Goal: Transaction & Acquisition: Book appointment/travel/reservation

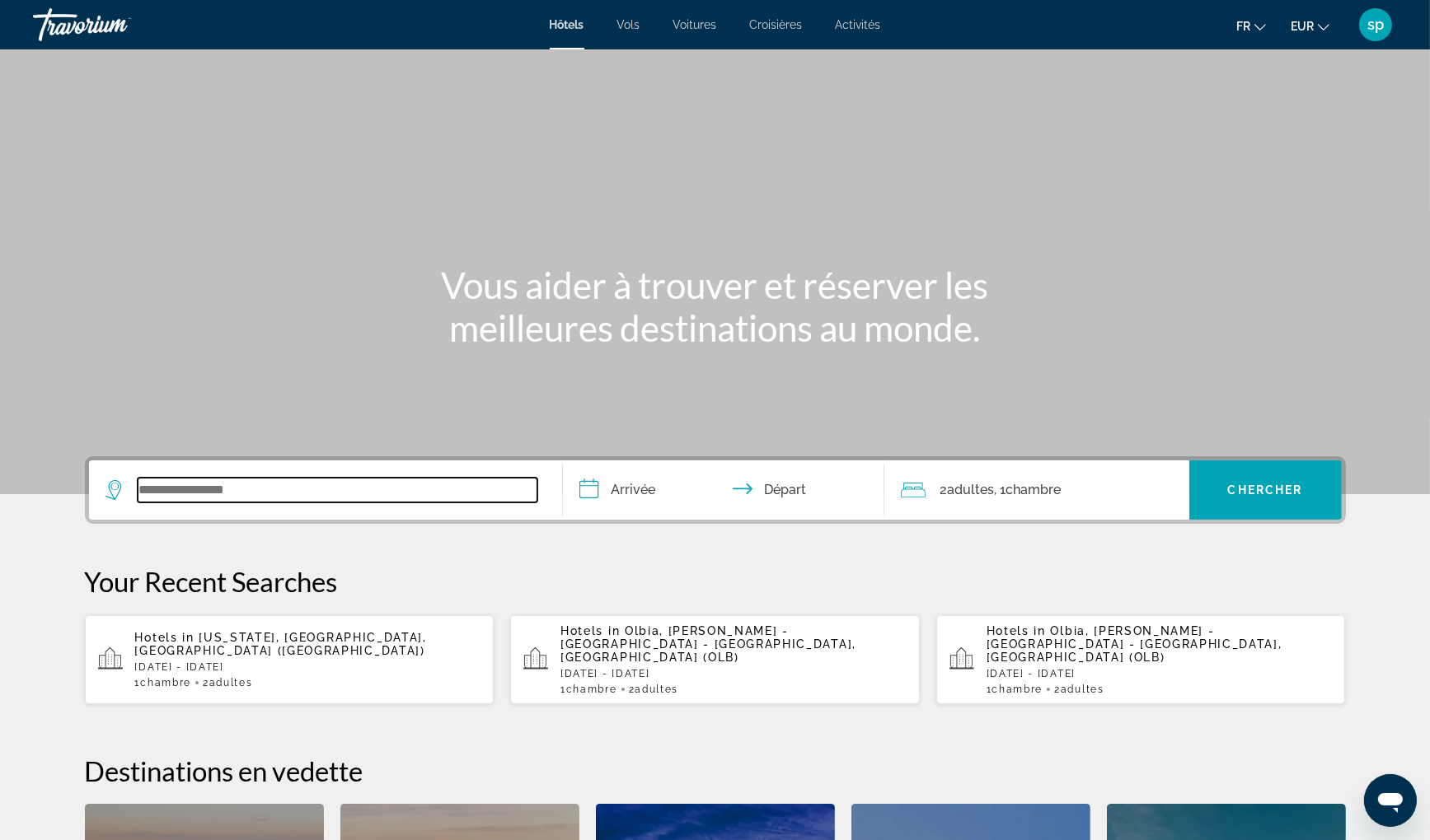
click at [372, 481] on input "Search widget" at bounding box center [337, 490] width 400 height 25
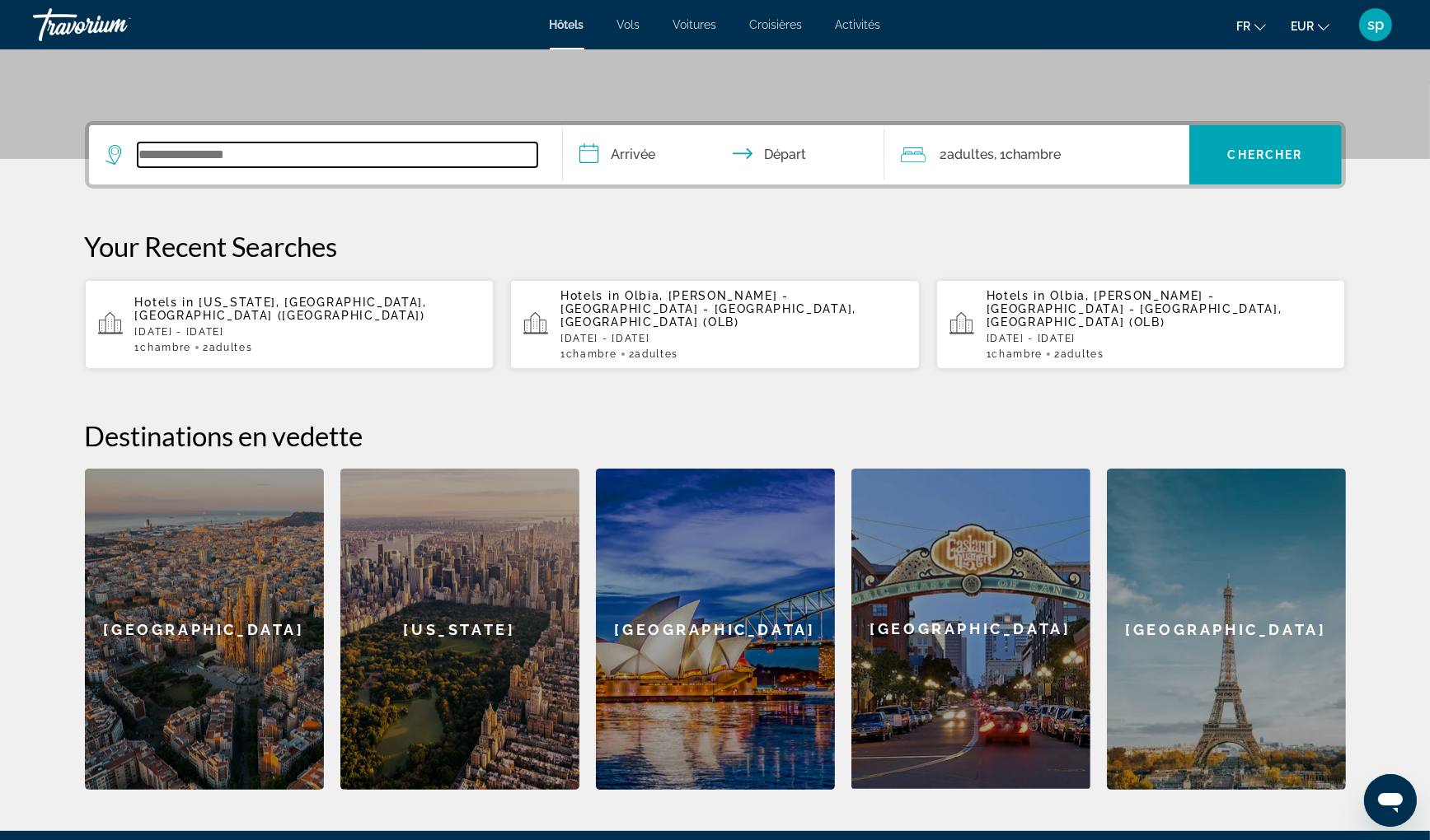
scroll to position [402, 0]
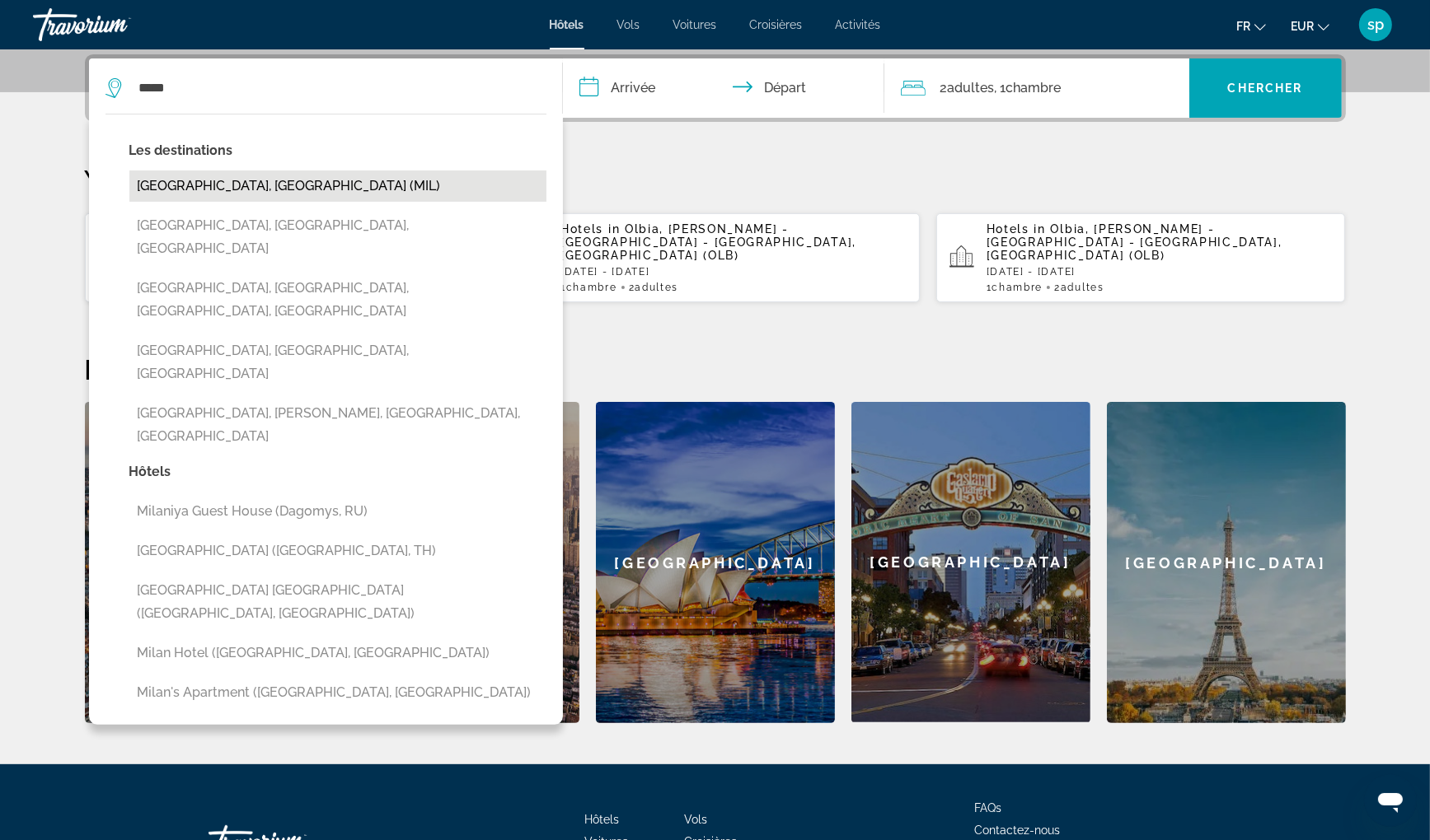
click at [300, 179] on button "[GEOGRAPHIC_DATA], [GEOGRAPHIC_DATA] (MIL)" at bounding box center [338, 185] width 417 height 31
type input "**********"
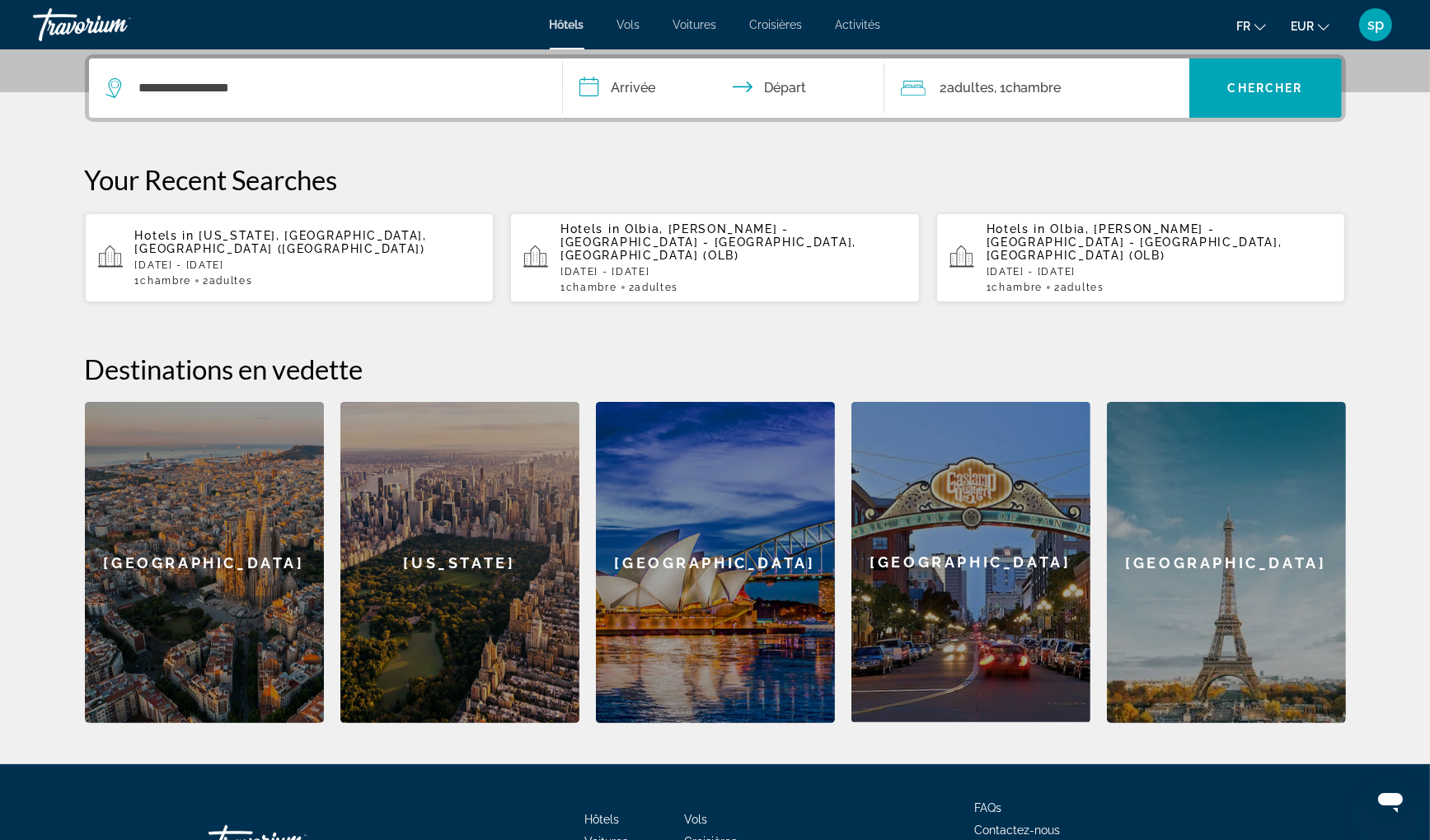
click at [629, 91] on input "**********" at bounding box center [727, 90] width 328 height 65
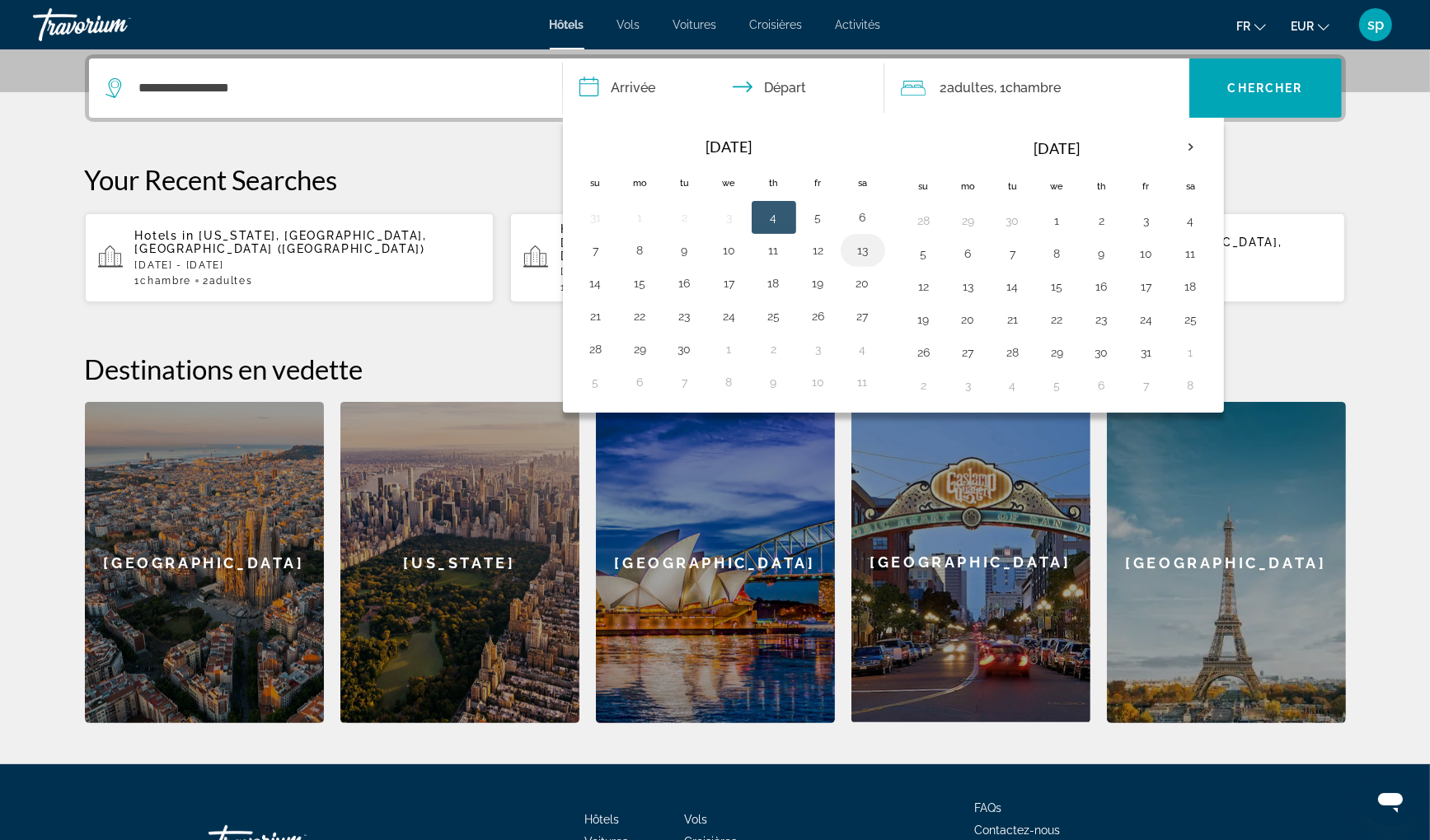
click at [860, 255] on button "13" at bounding box center [863, 251] width 27 height 23
click at [638, 284] on button "15" at bounding box center [640, 284] width 27 height 23
type input "**********"
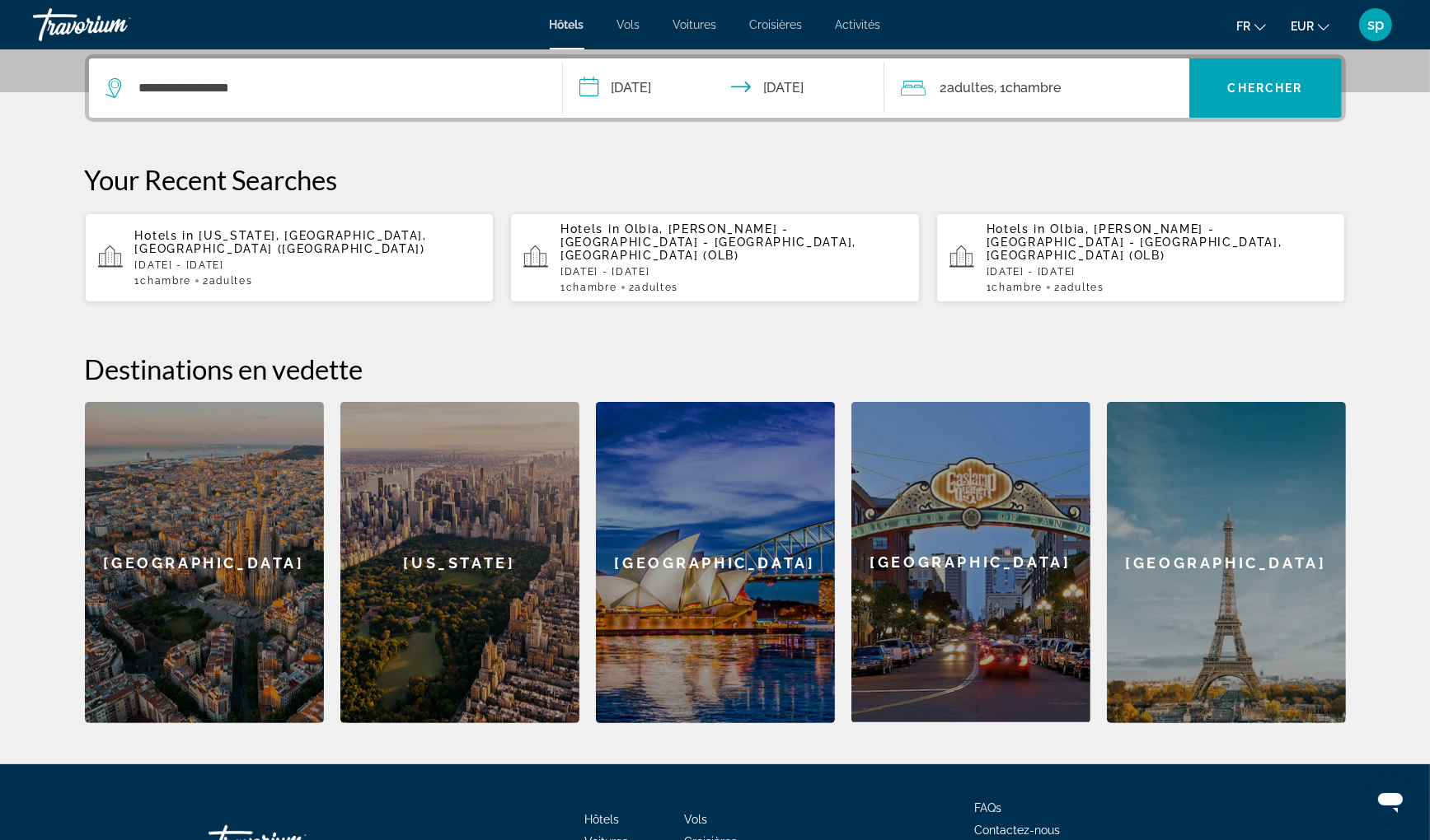
click at [1088, 99] on div "2 Adulte Adultes , 1 Chambre pièces" at bounding box center [1044, 88] width 288 height 59
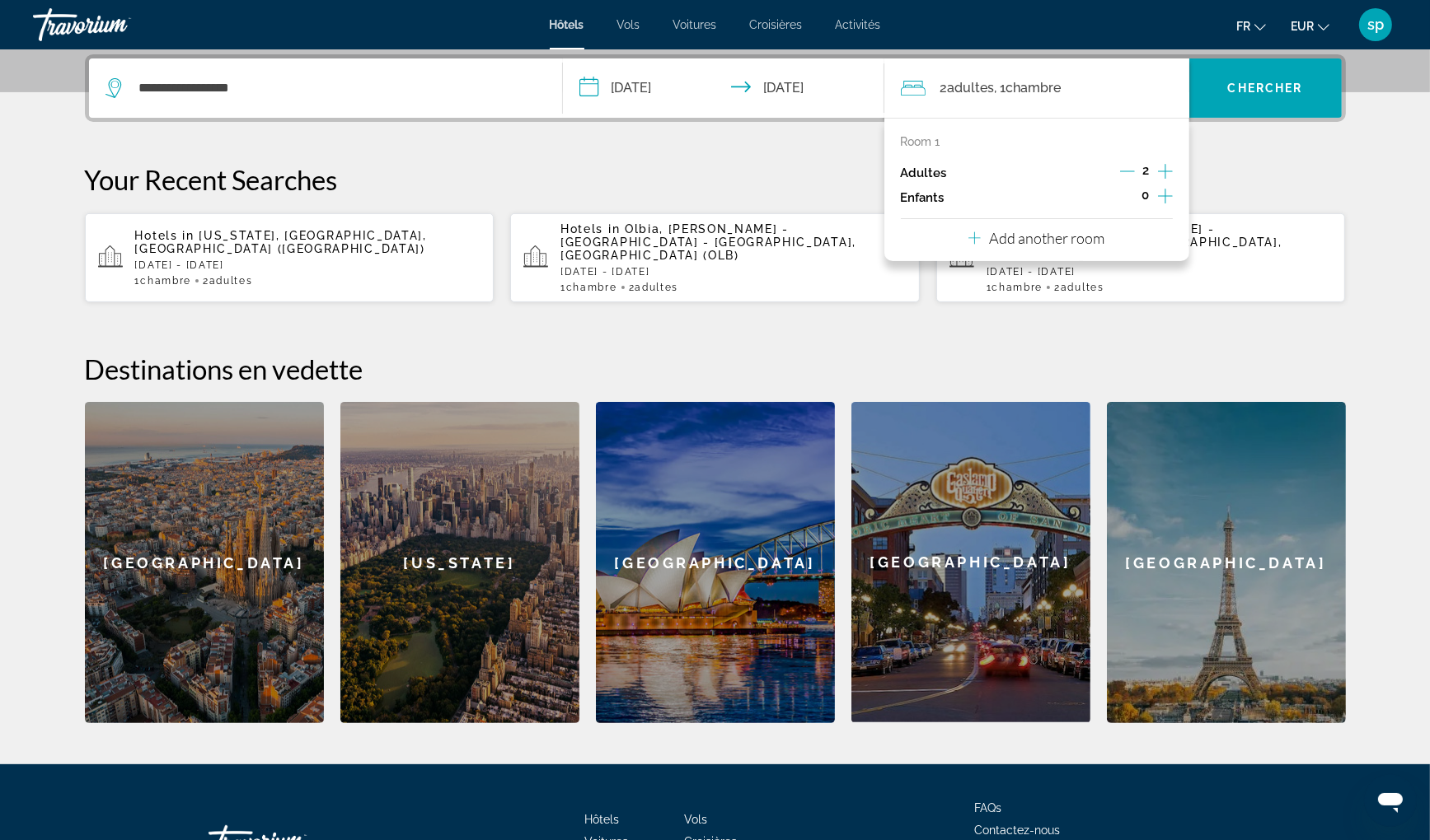
click at [1153, 193] on div "0" at bounding box center [1145, 198] width 53 height 25
click at [1166, 197] on icon "Increment children" at bounding box center [1165, 196] width 15 height 19
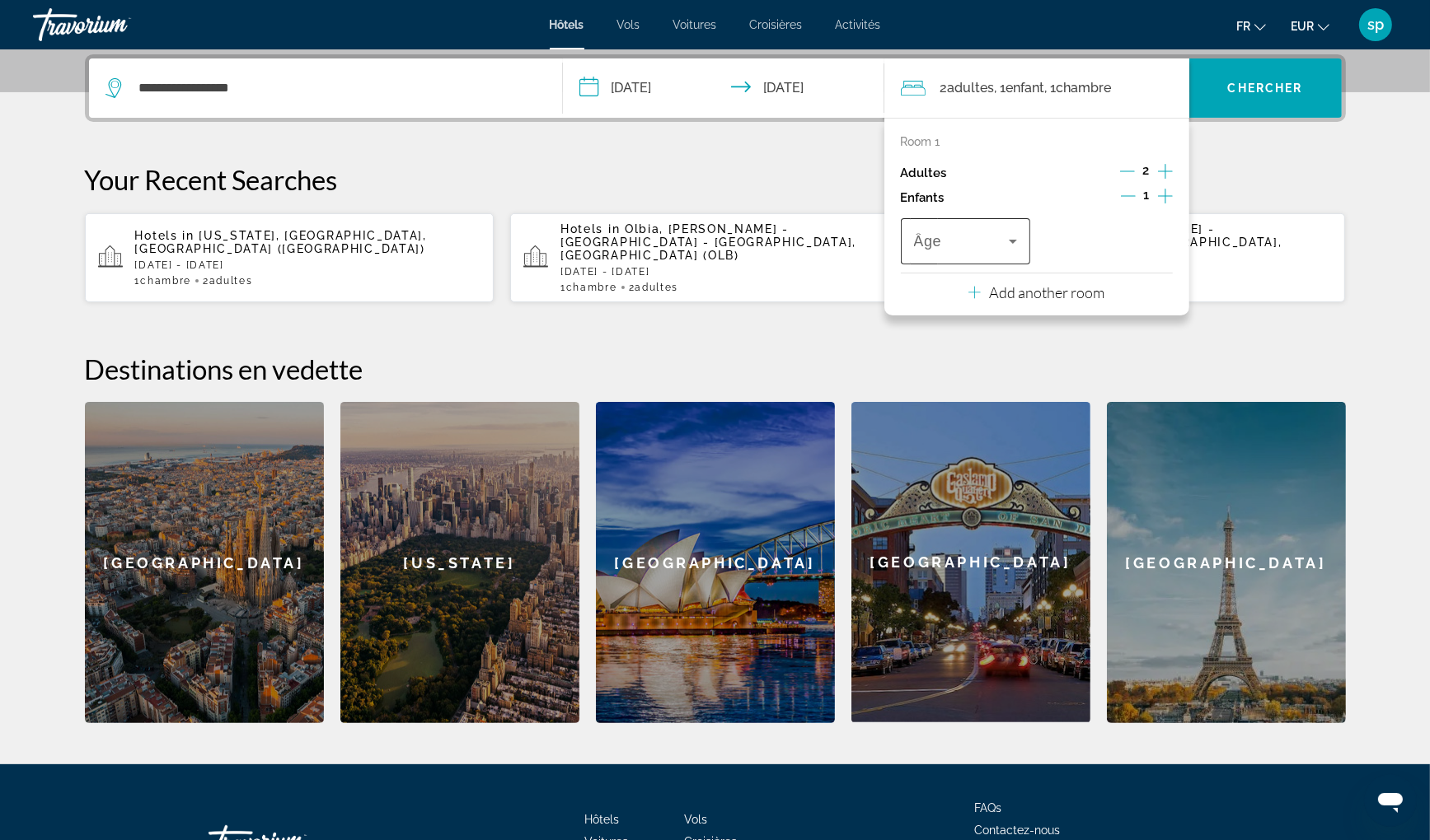
click at [961, 244] on span "Travelers: 2 adults, 1 child" at bounding box center [962, 241] width 96 height 19
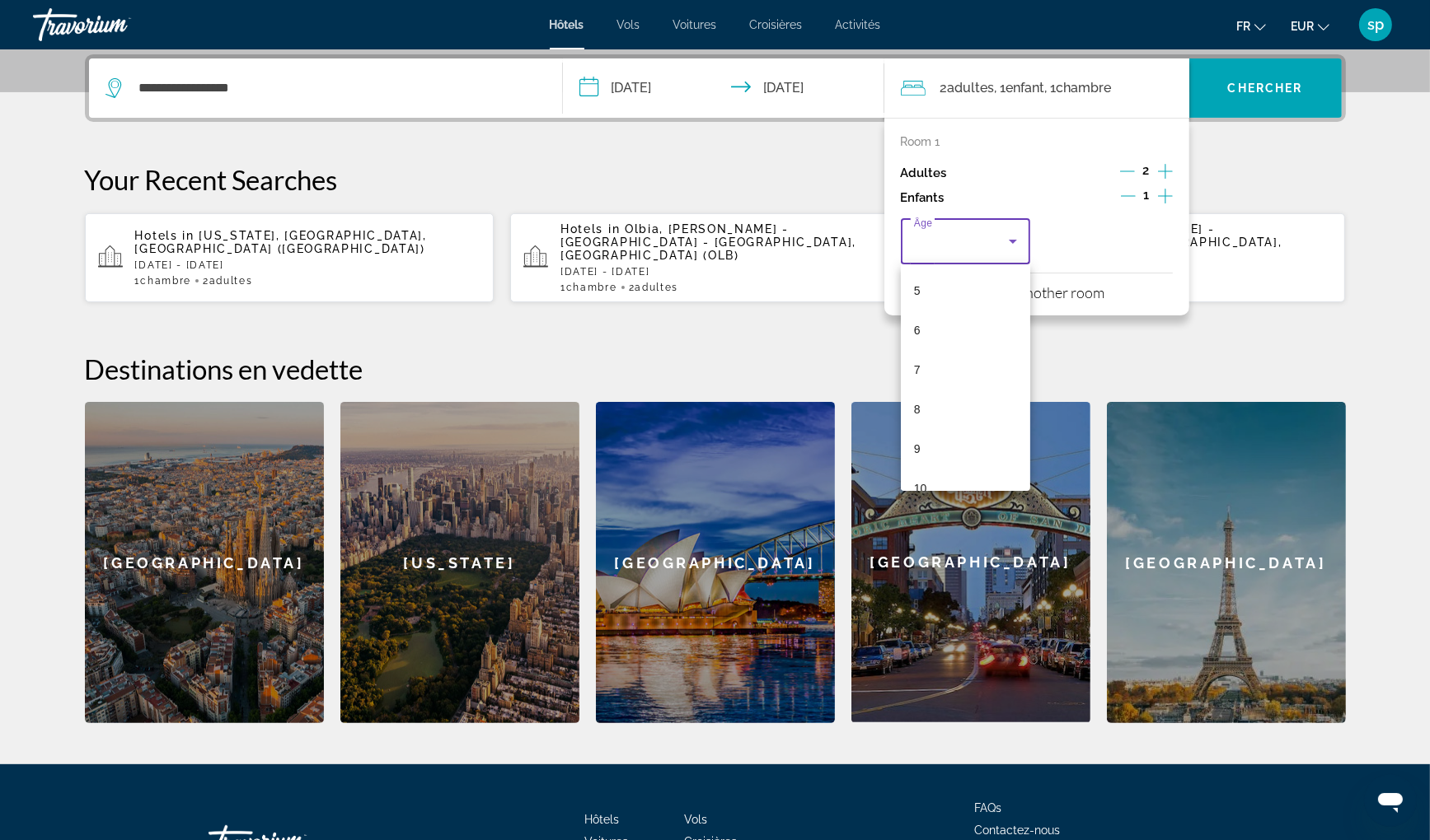
scroll to position [165, 0]
click at [934, 400] on mat-option "7" at bounding box center [965, 402] width 130 height 40
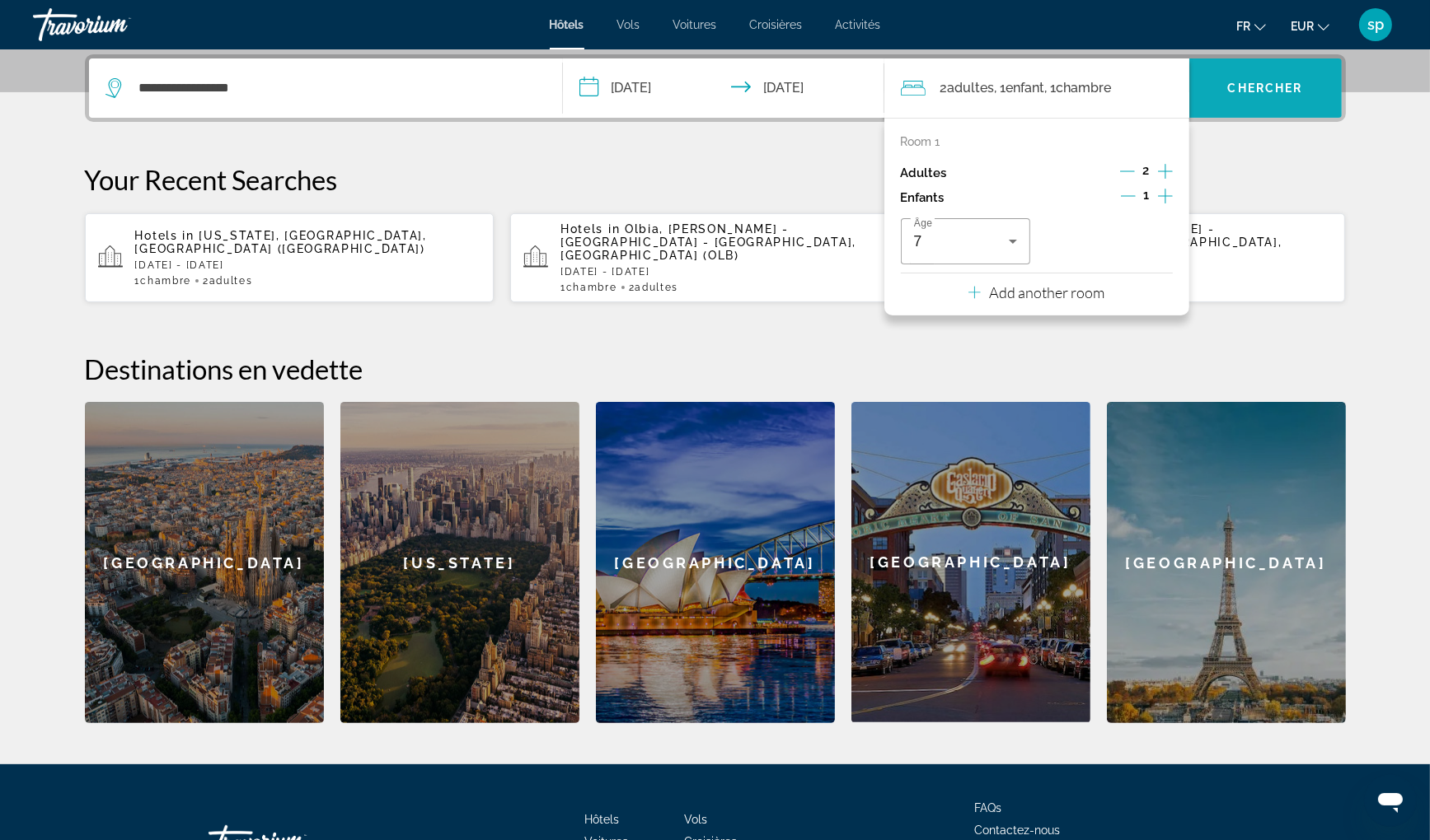
click at [1230, 98] on span "Search widget" at bounding box center [1265, 88] width 152 height 40
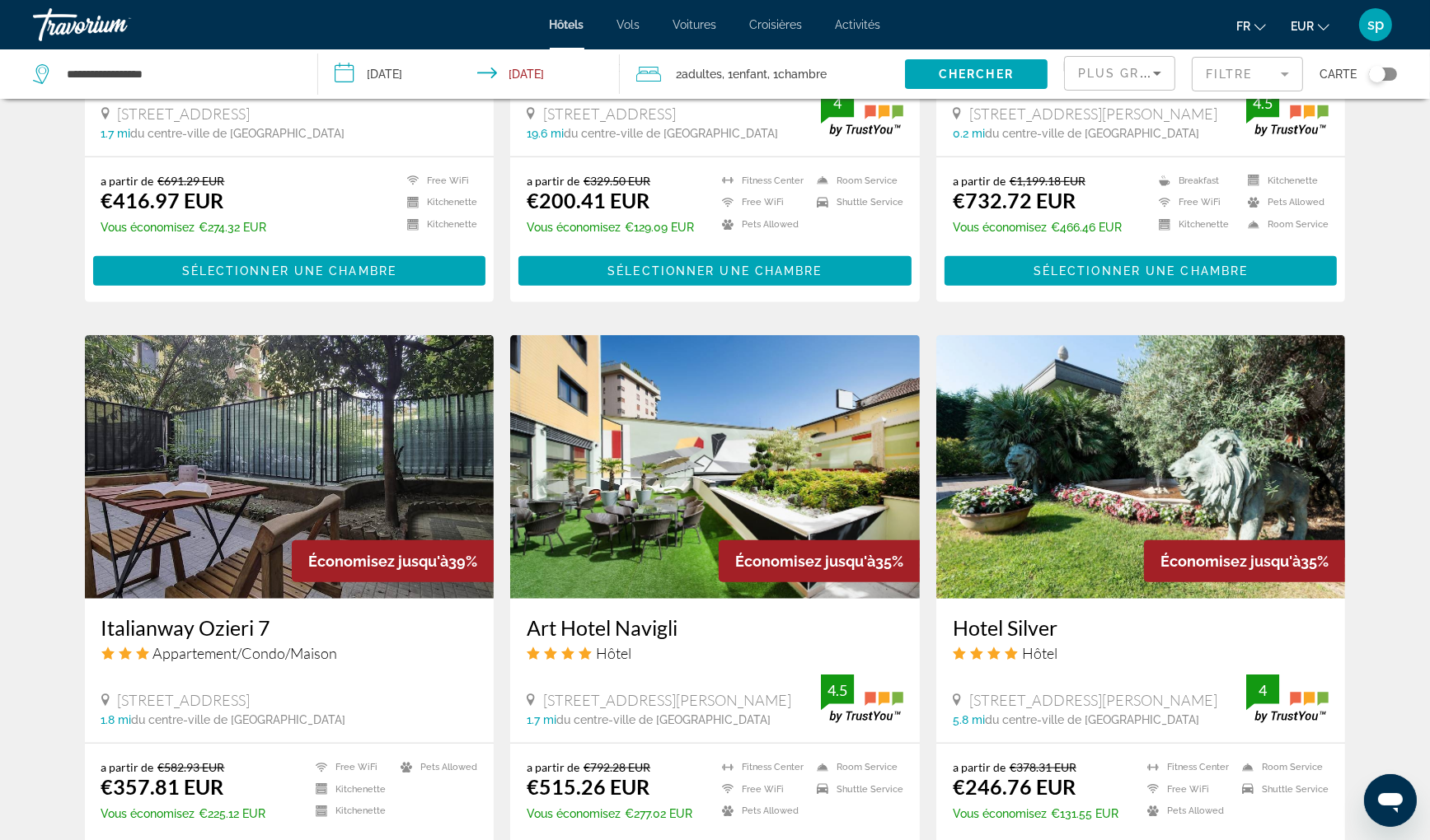
scroll to position [1647, 0]
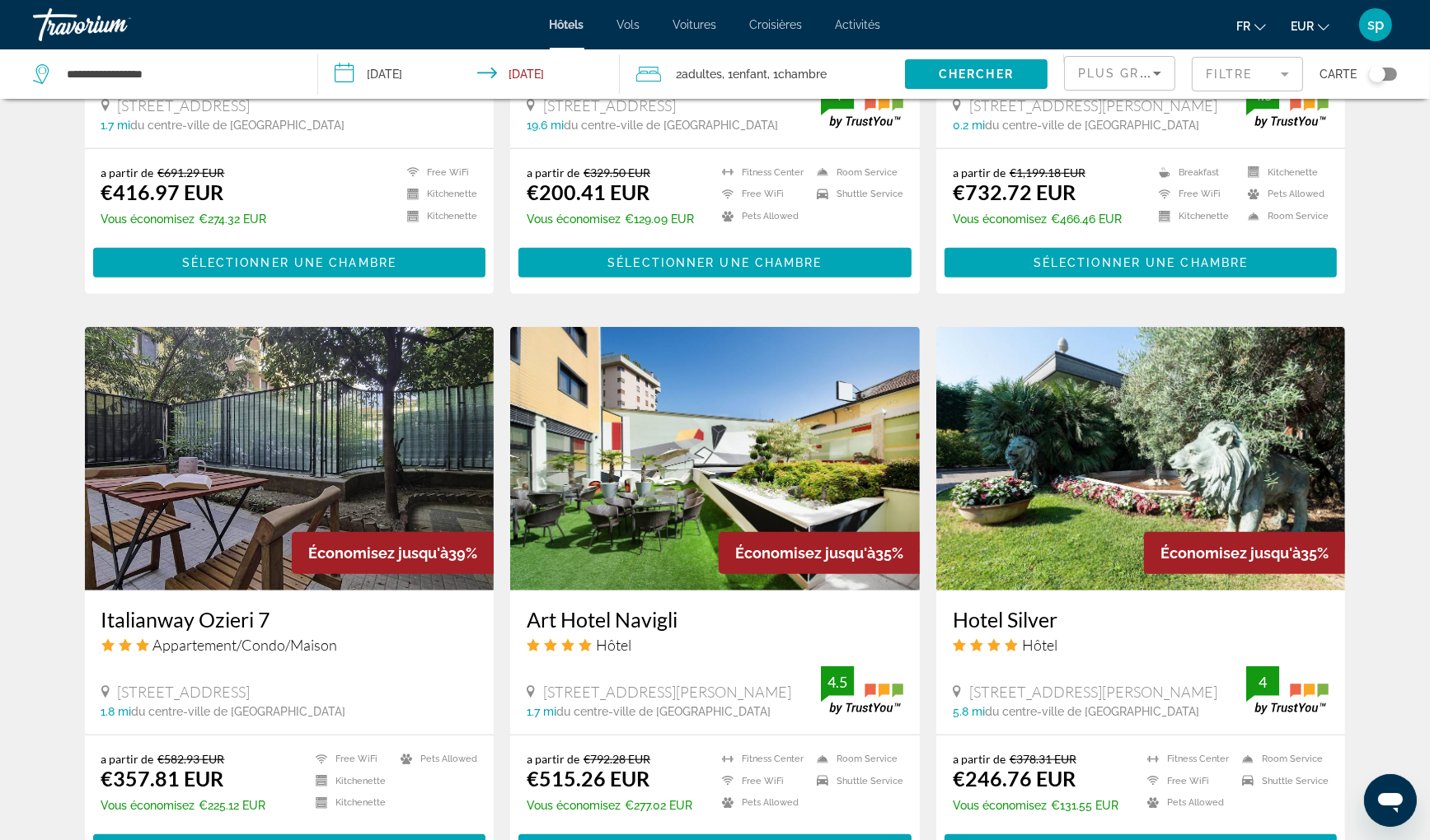
click at [1229, 68] on mat-form-field "Filtre" at bounding box center [1247, 74] width 112 height 35
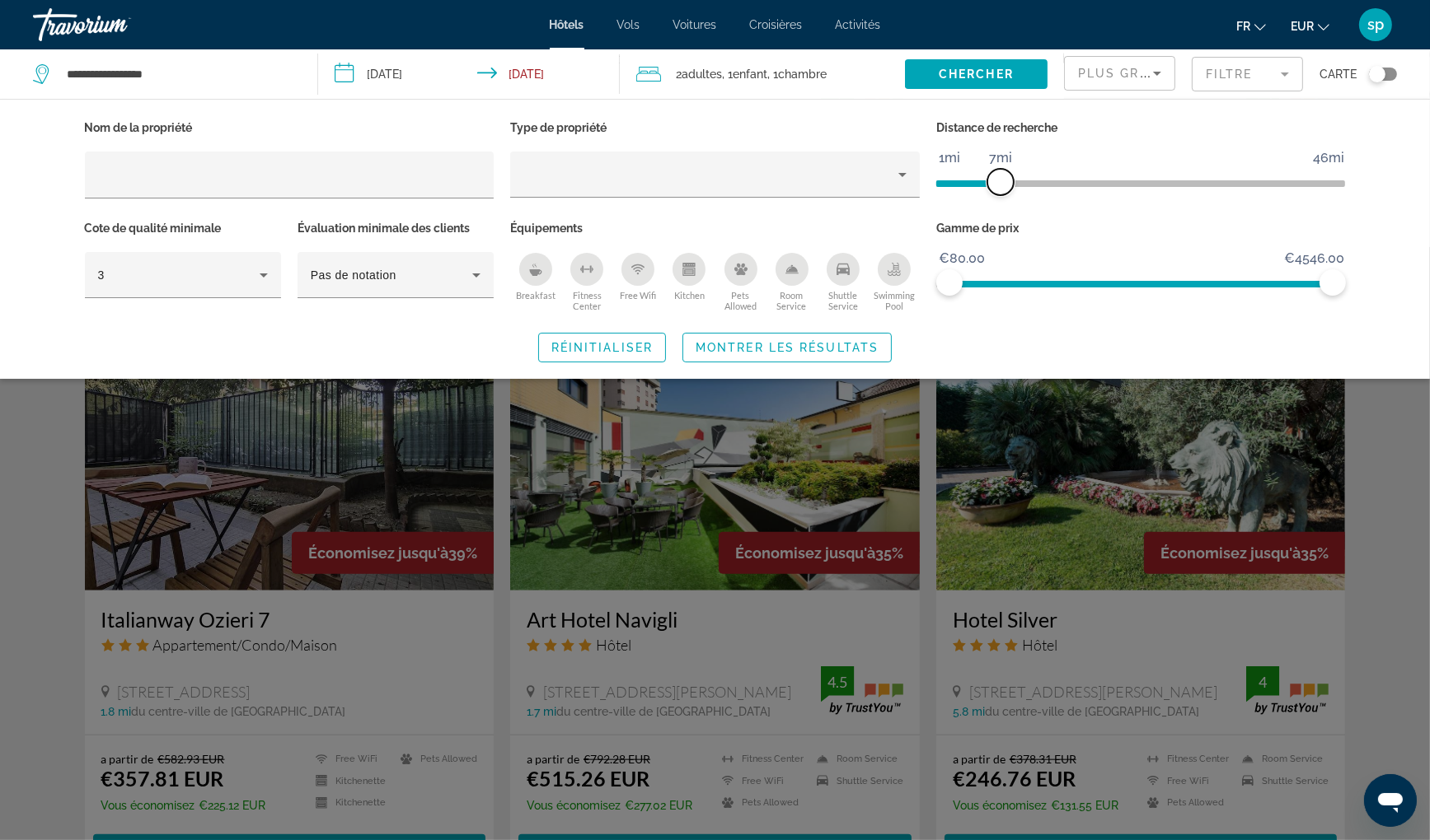
drag, startPoint x: 1201, startPoint y: 176, endPoint x: 996, endPoint y: 212, distance: 208.1
click at [996, 212] on div "Distance de recherche 1mi 46mi 7mi" at bounding box center [1141, 166] width 426 height 100
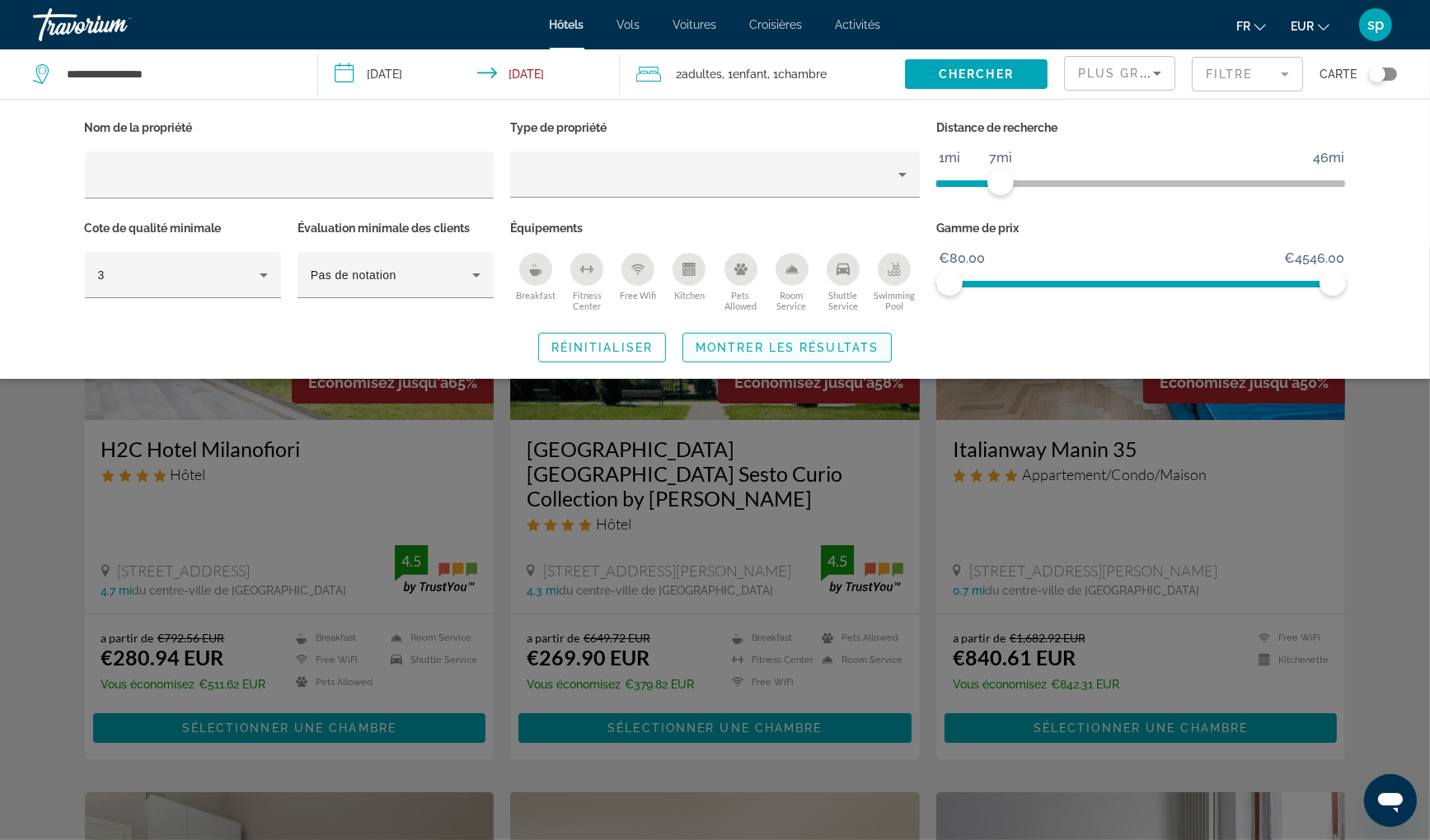
click at [825, 346] on span "Montrer les résultats" at bounding box center [787, 347] width 183 height 13
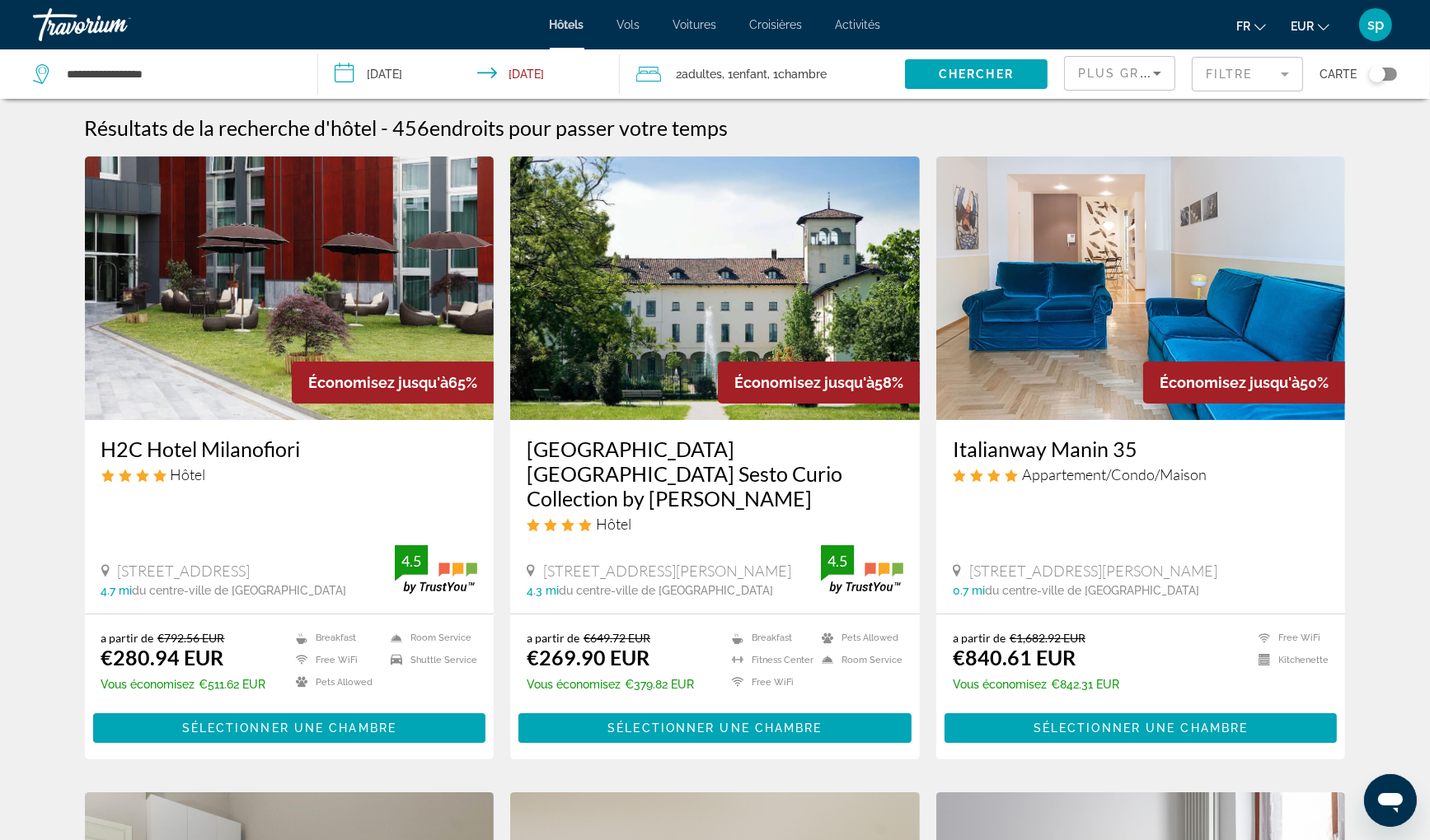
click at [273, 298] on img "Main content" at bounding box center [290, 288] width 410 height 263
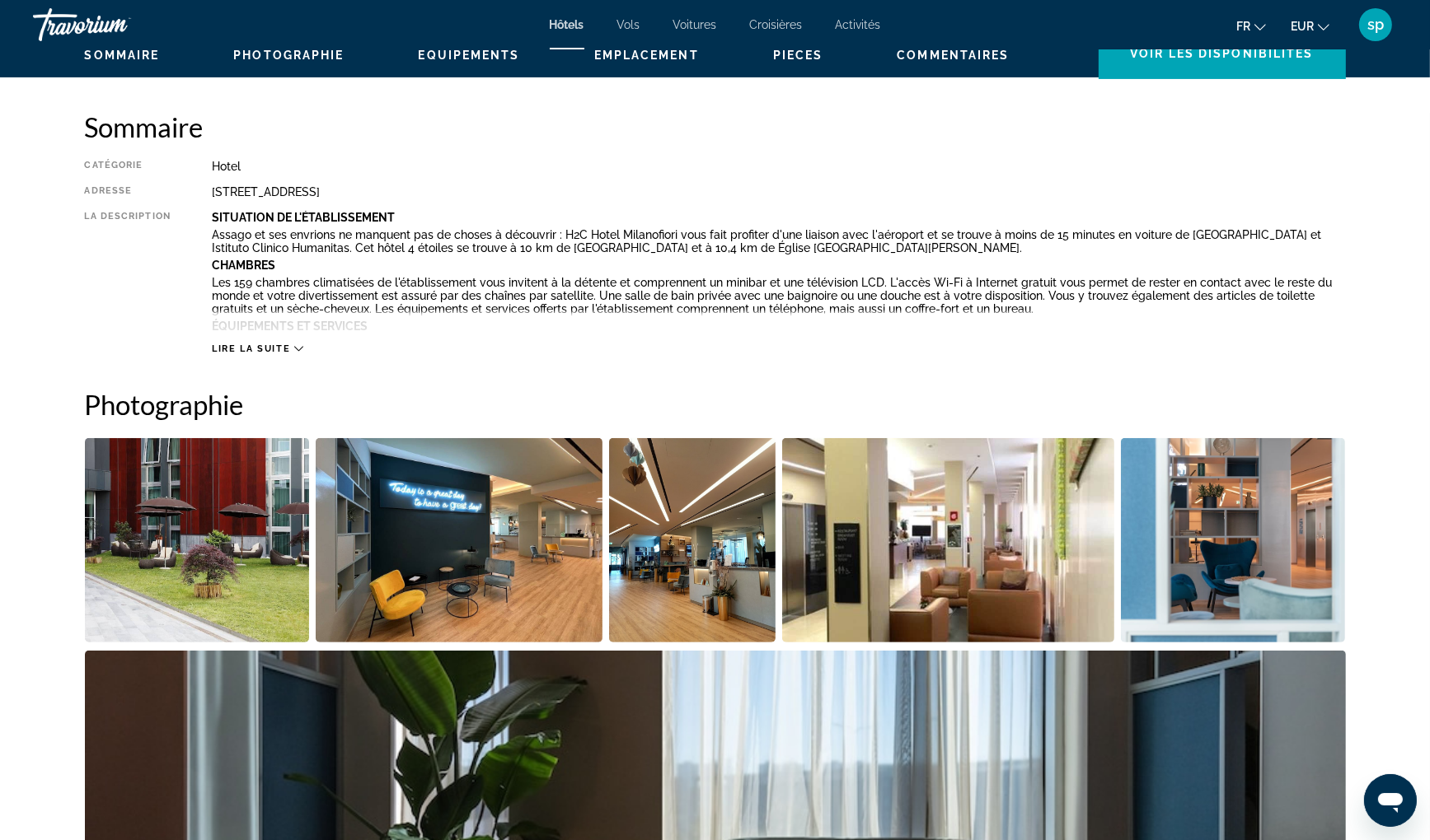
scroll to position [577, 0]
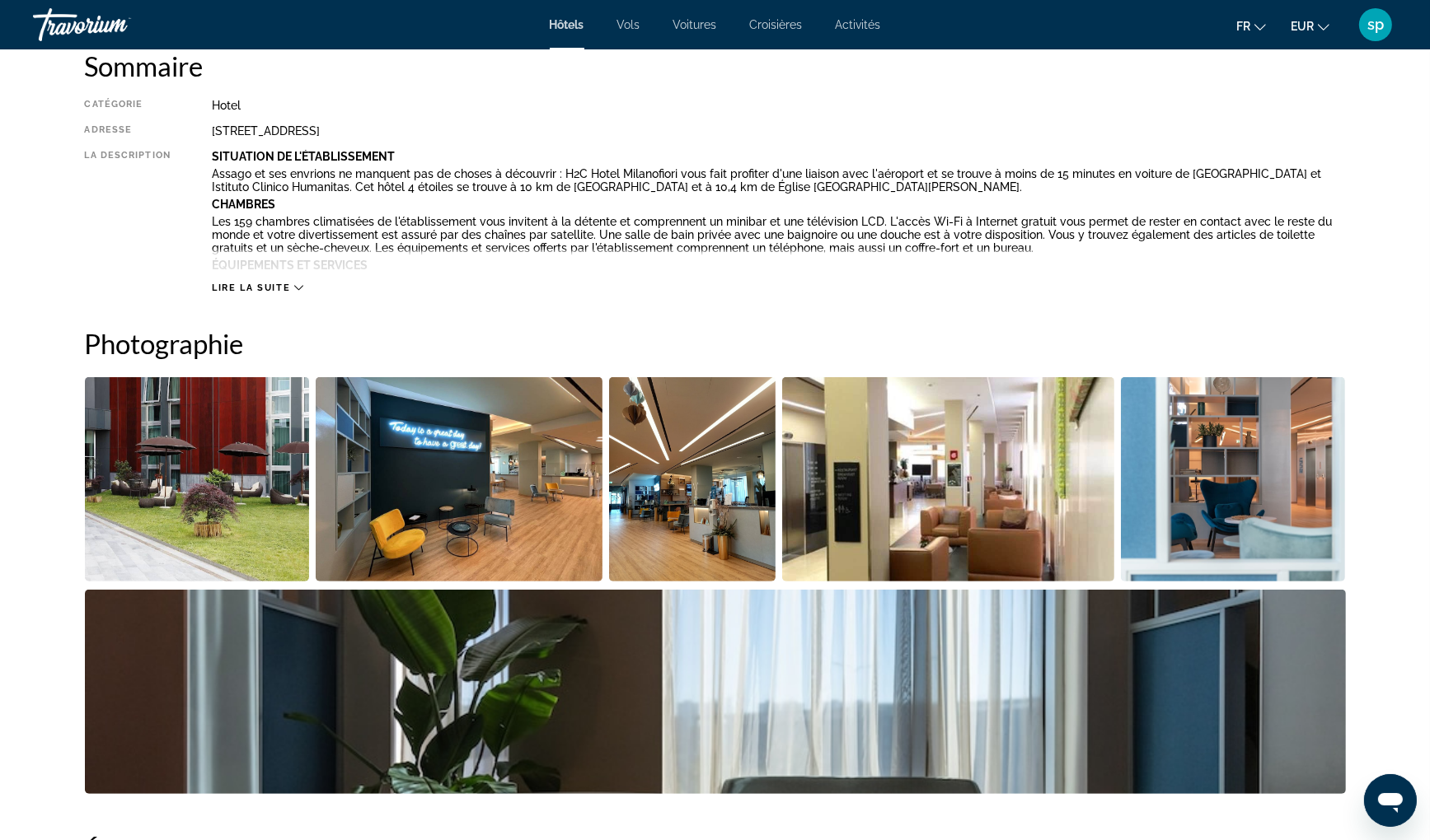
click at [209, 508] on img "Open full-screen image slider" at bounding box center [198, 479] width 225 height 205
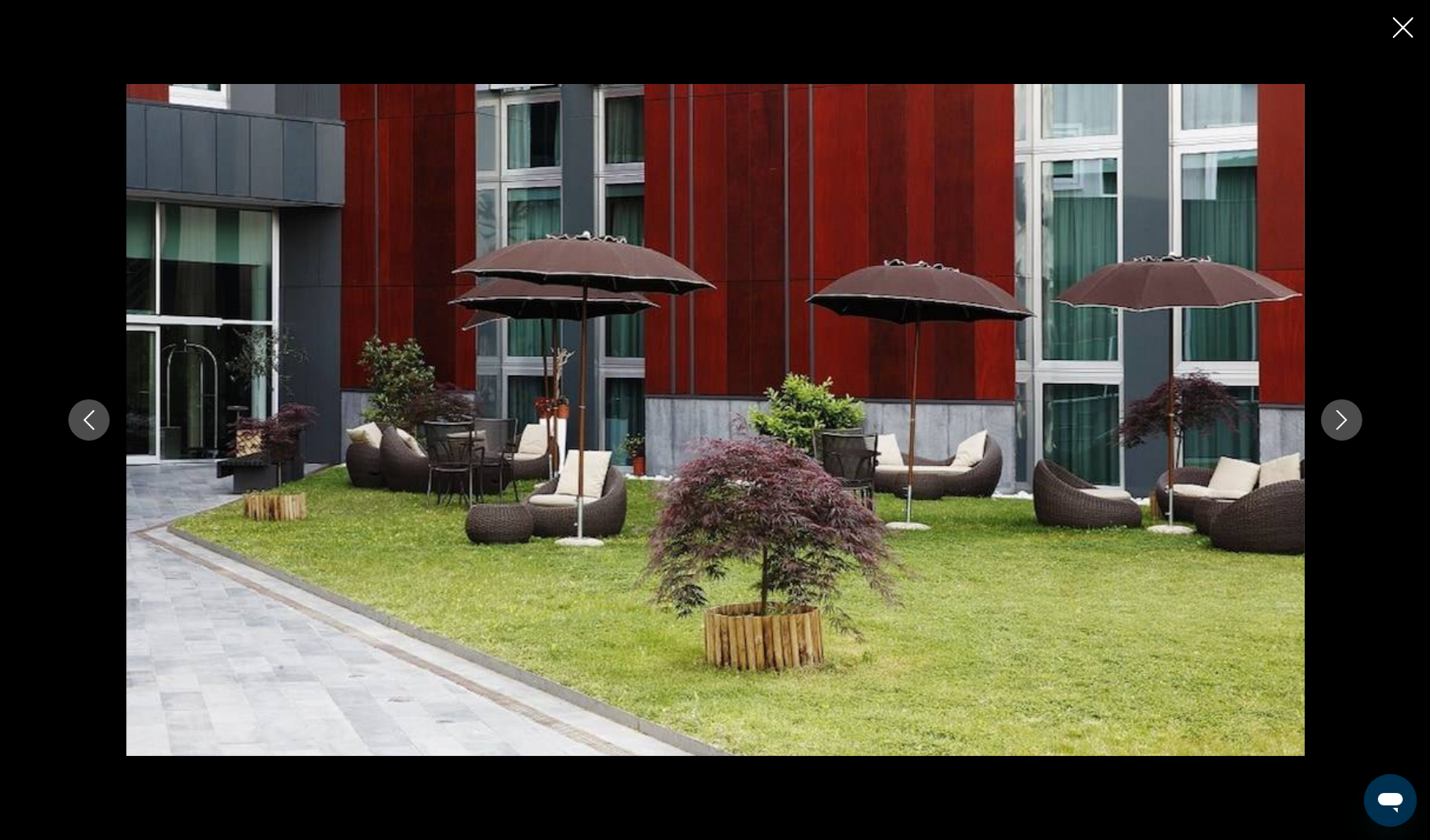
click at [1339, 423] on icon "Next image" at bounding box center [1341, 420] width 20 height 19
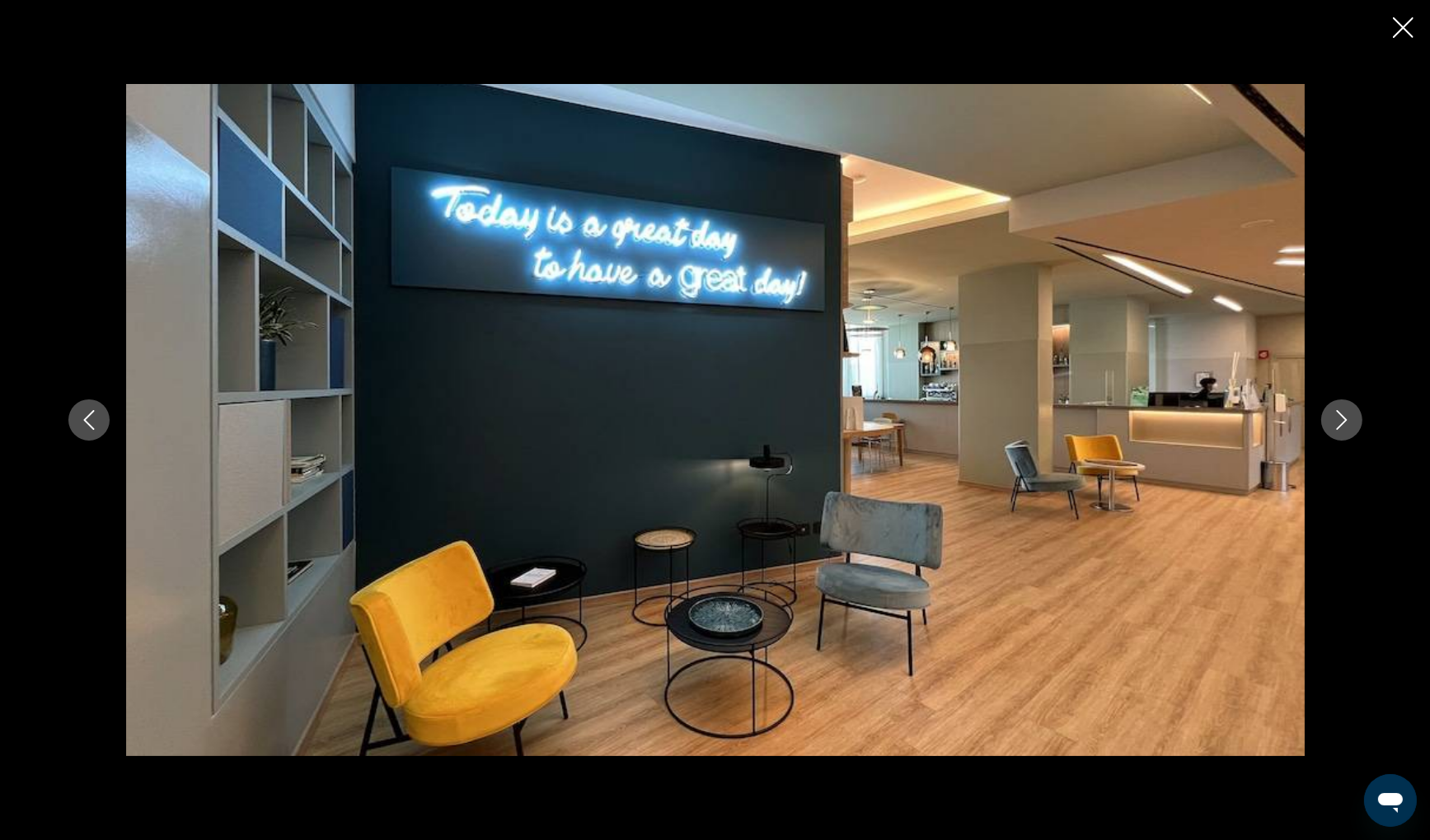
click at [1339, 424] on icon "Next image" at bounding box center [1341, 420] width 20 height 19
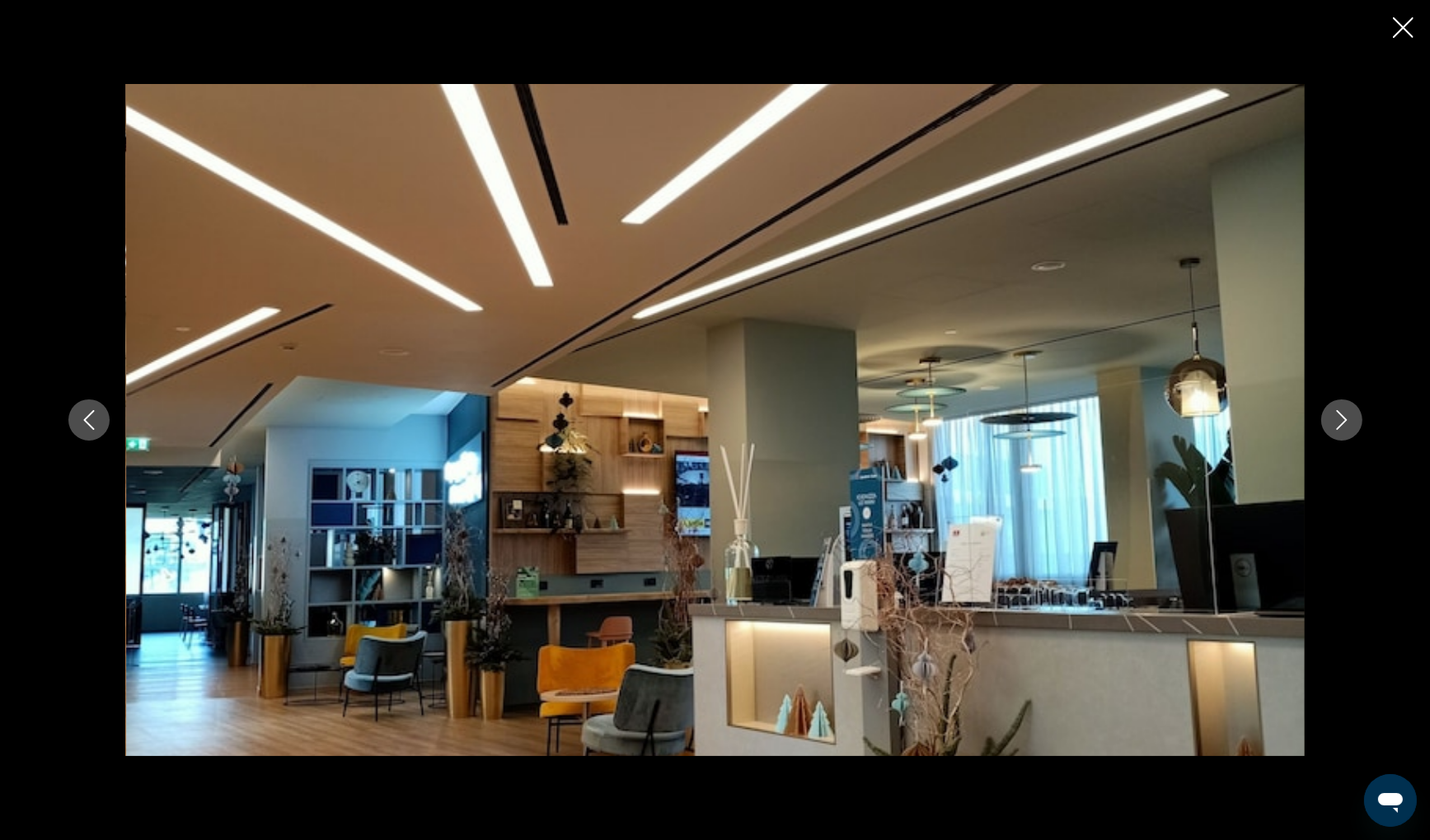
click at [1339, 426] on icon "Next image" at bounding box center [1341, 420] width 20 height 19
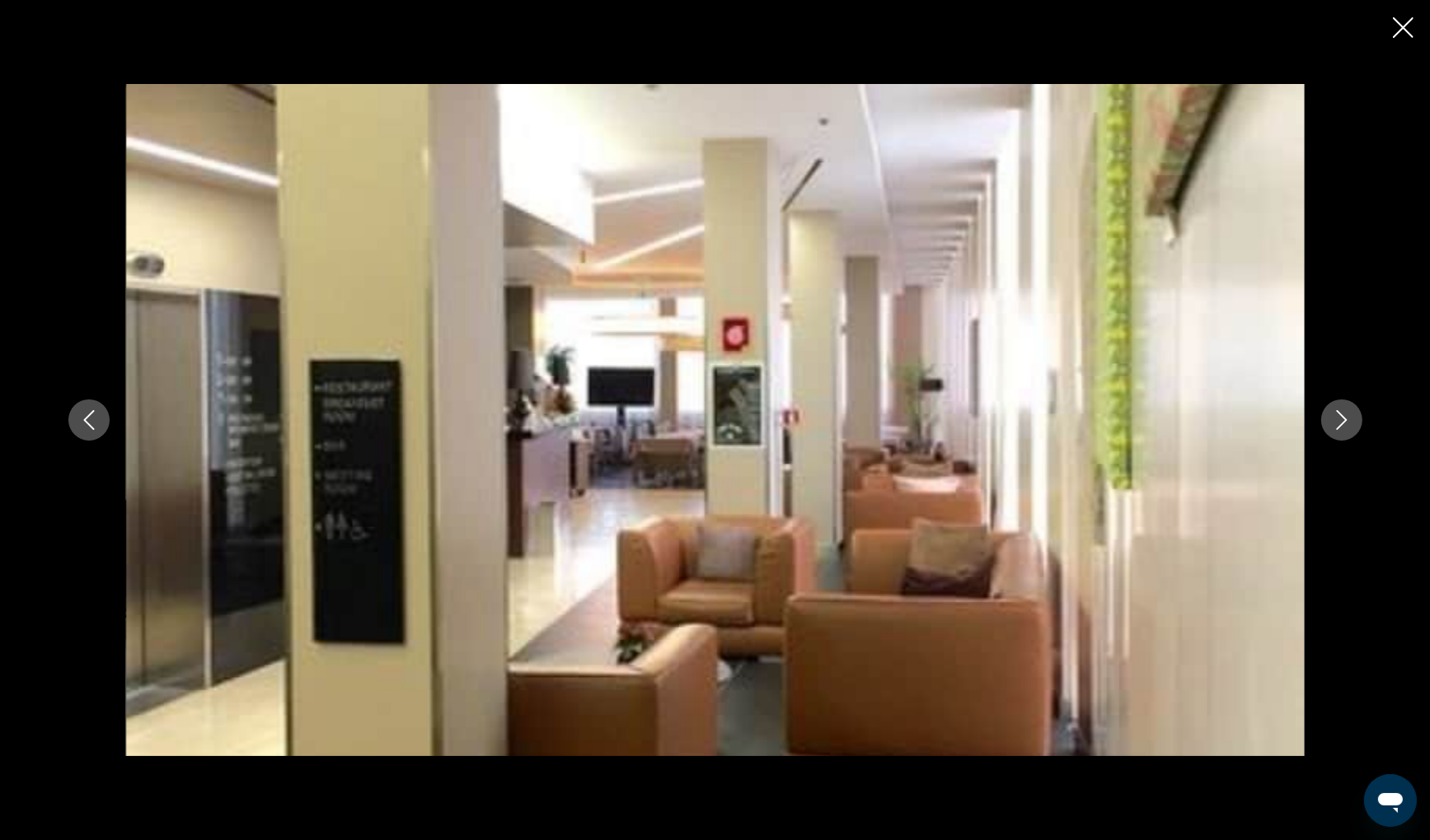
click at [1339, 426] on icon "Next image" at bounding box center [1341, 420] width 20 height 19
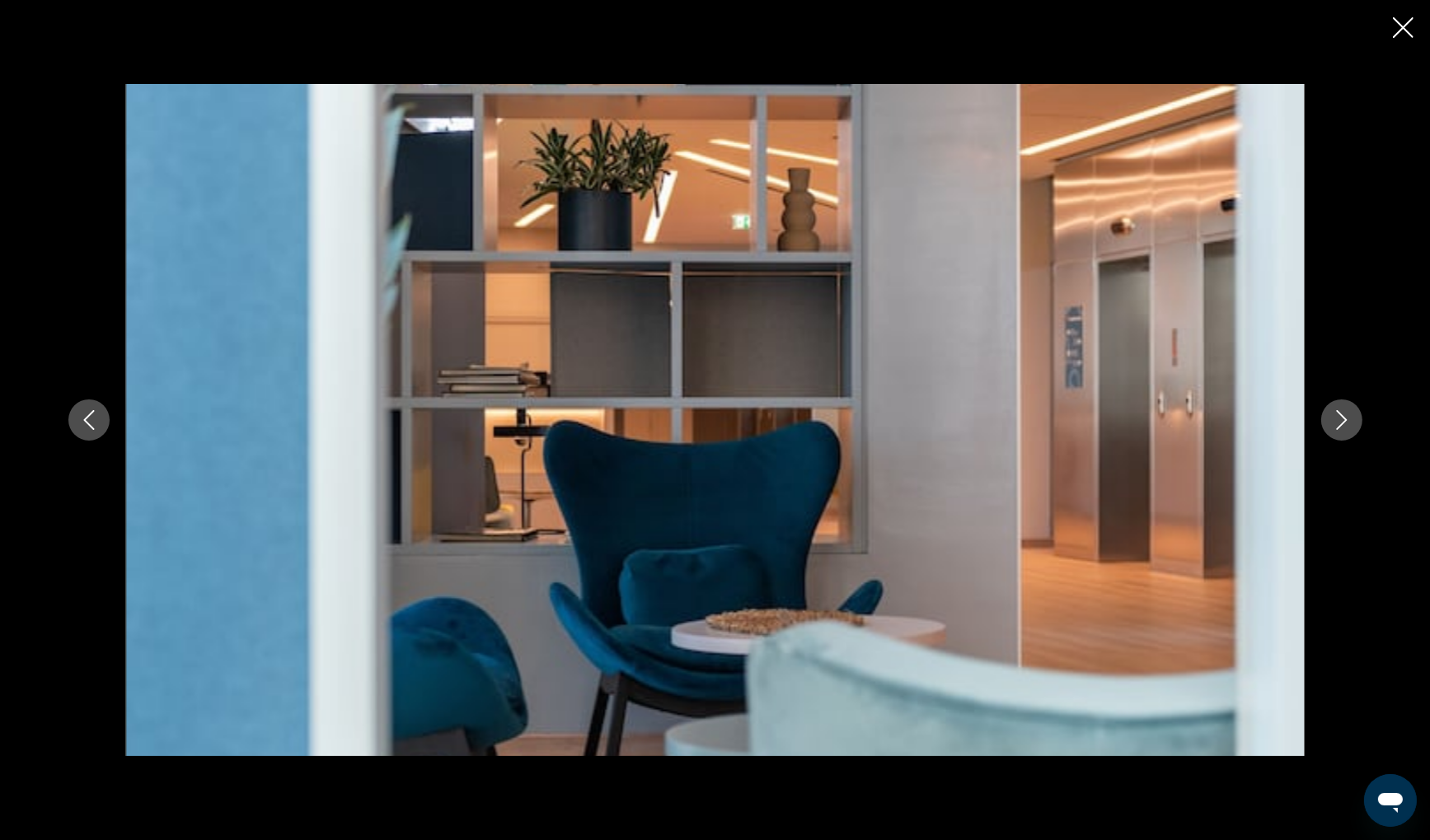
click at [1339, 426] on icon "Next image" at bounding box center [1341, 420] width 20 height 19
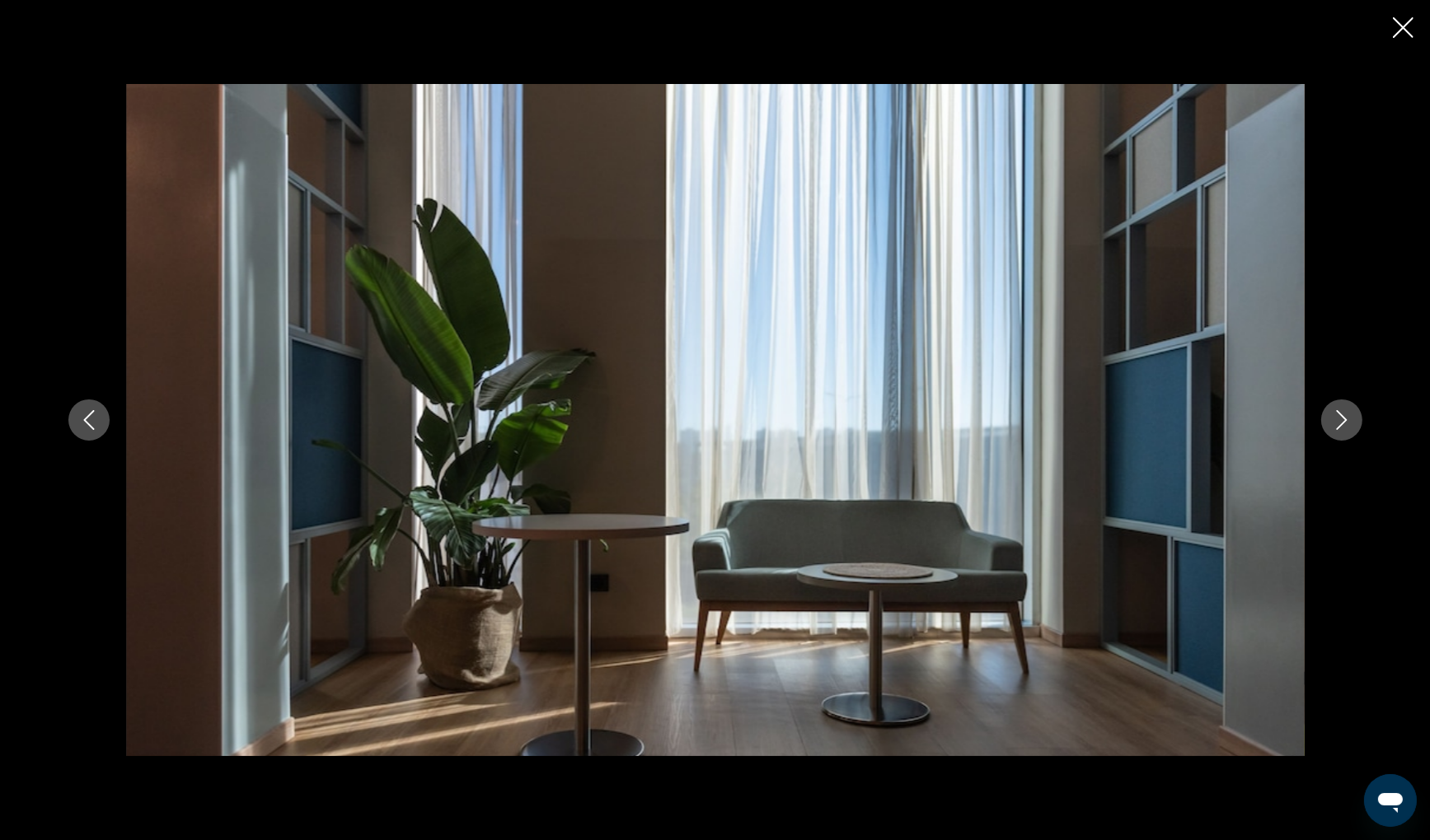
click at [1339, 426] on icon "Next image" at bounding box center [1341, 420] width 20 height 19
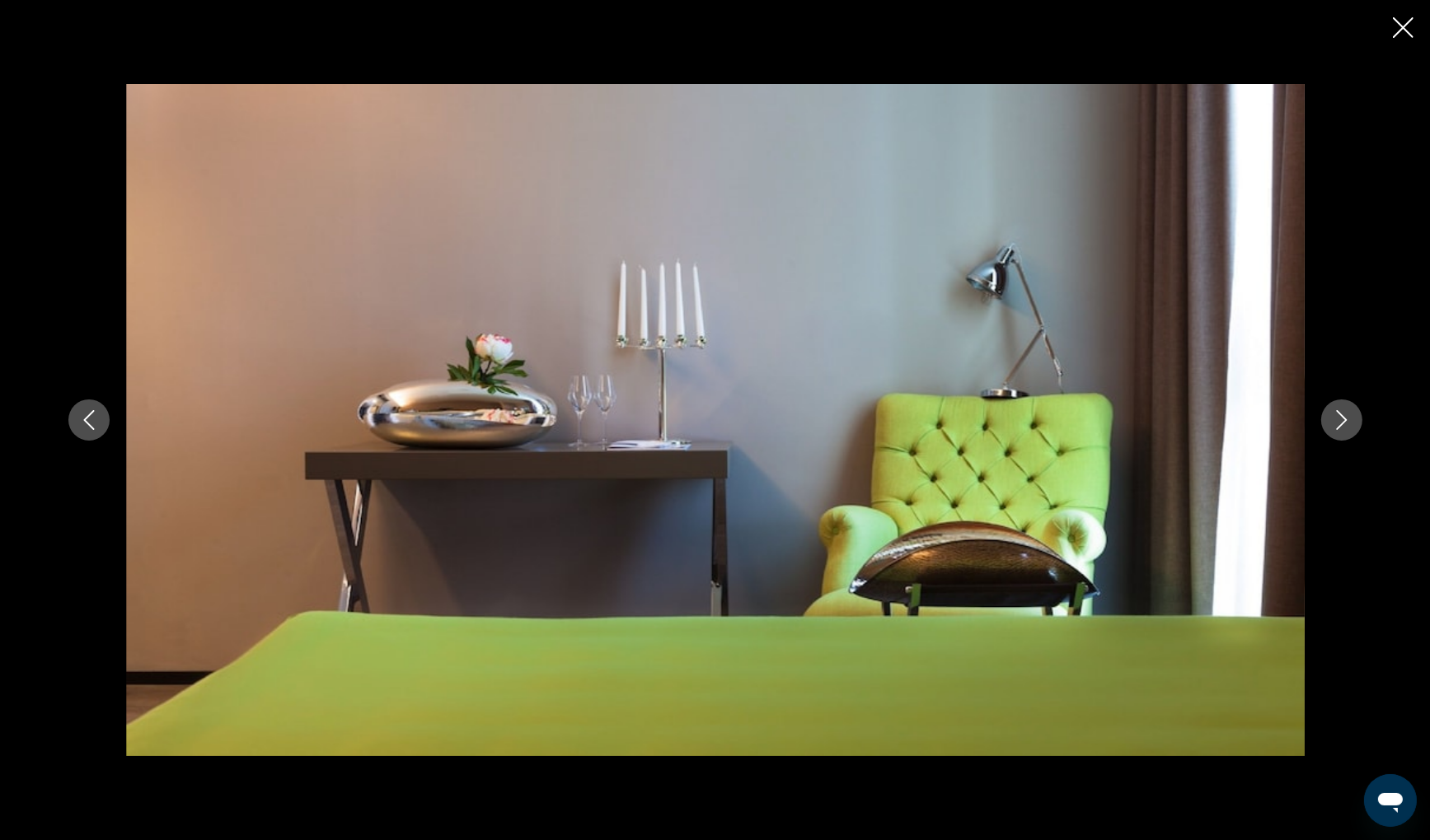
click at [1339, 427] on icon "Next image" at bounding box center [1341, 420] width 20 height 19
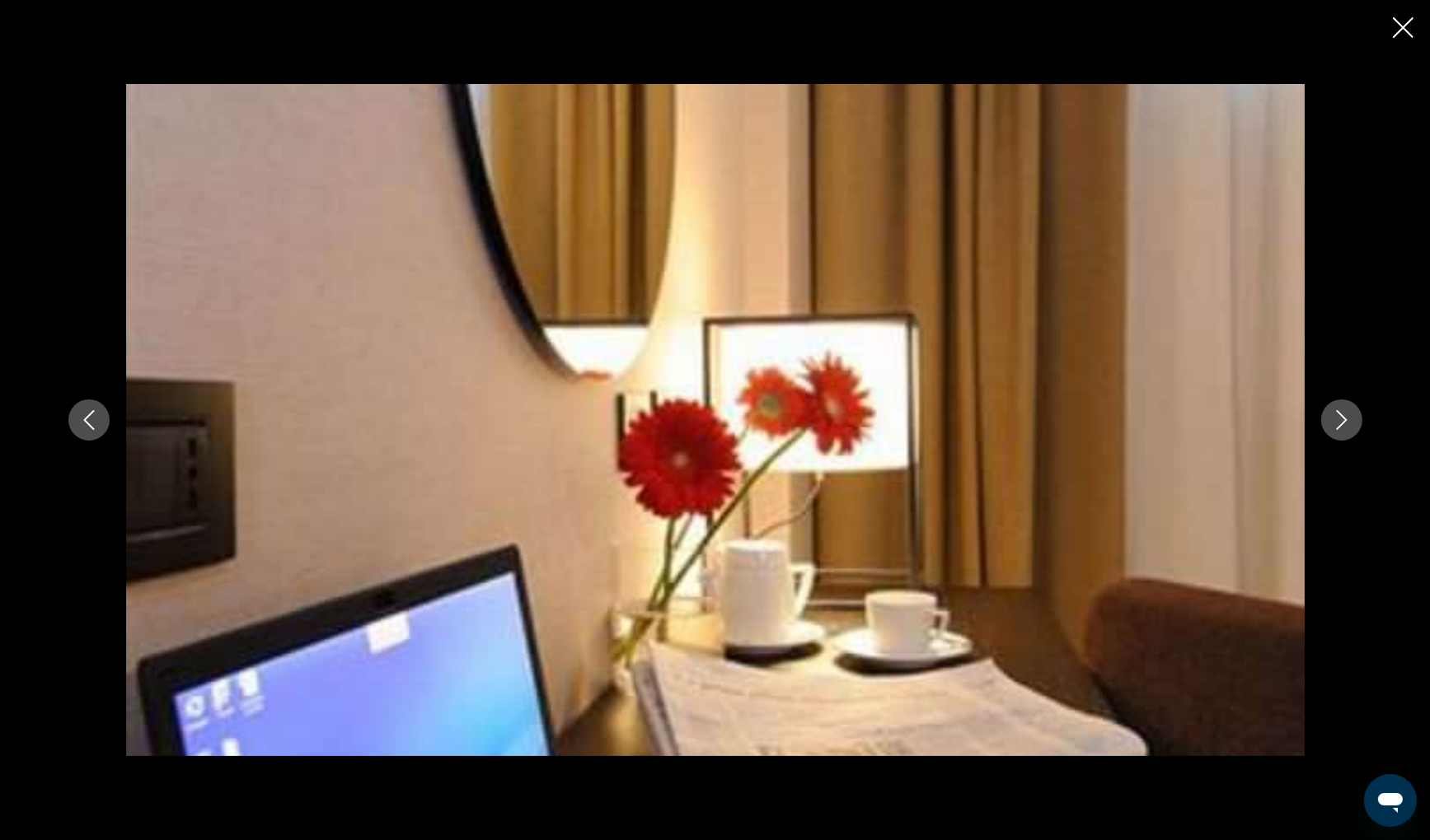
click at [1338, 429] on icon "Next image" at bounding box center [1341, 420] width 20 height 19
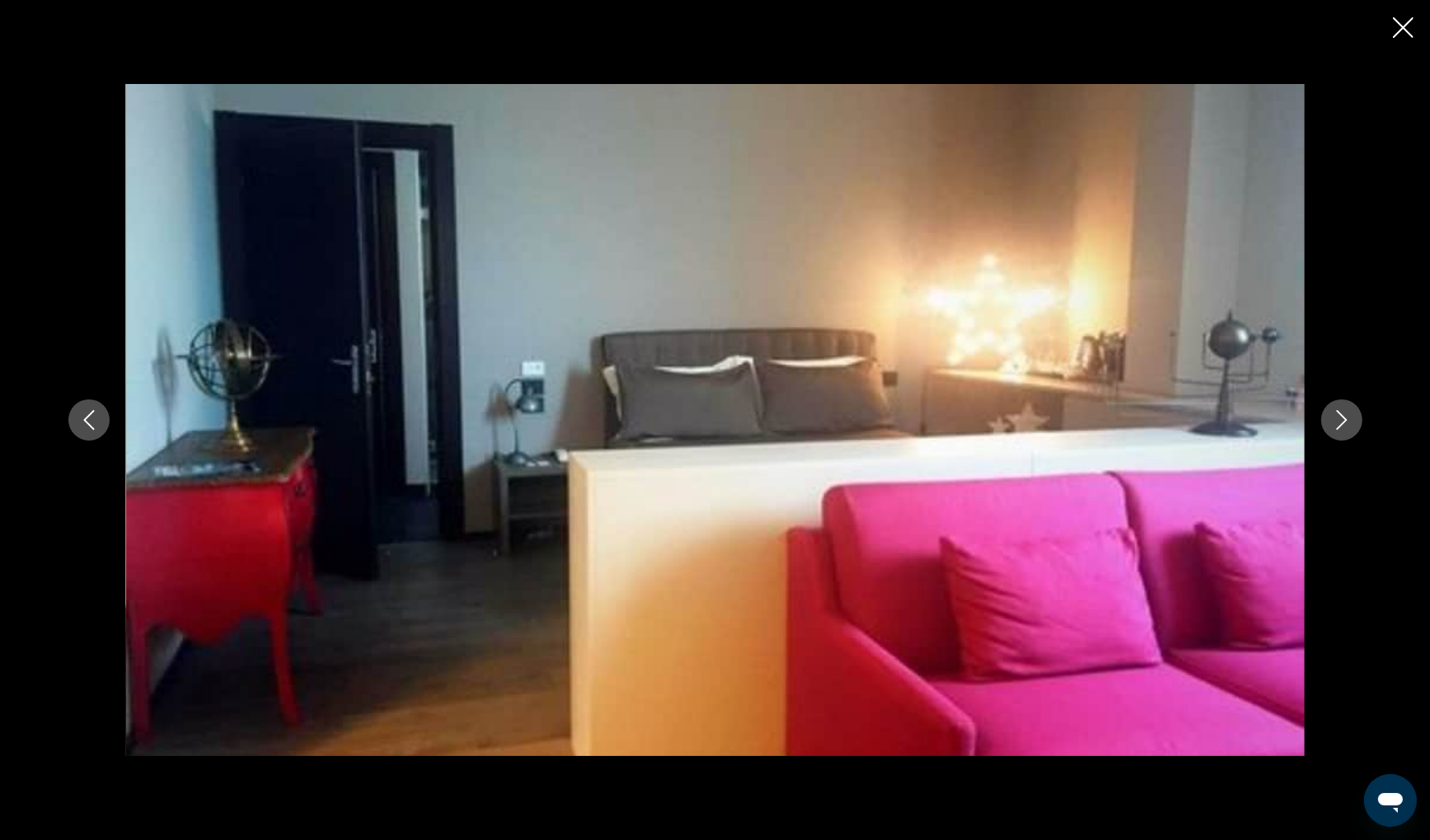
click at [1338, 429] on icon "Next image" at bounding box center [1341, 420] width 20 height 19
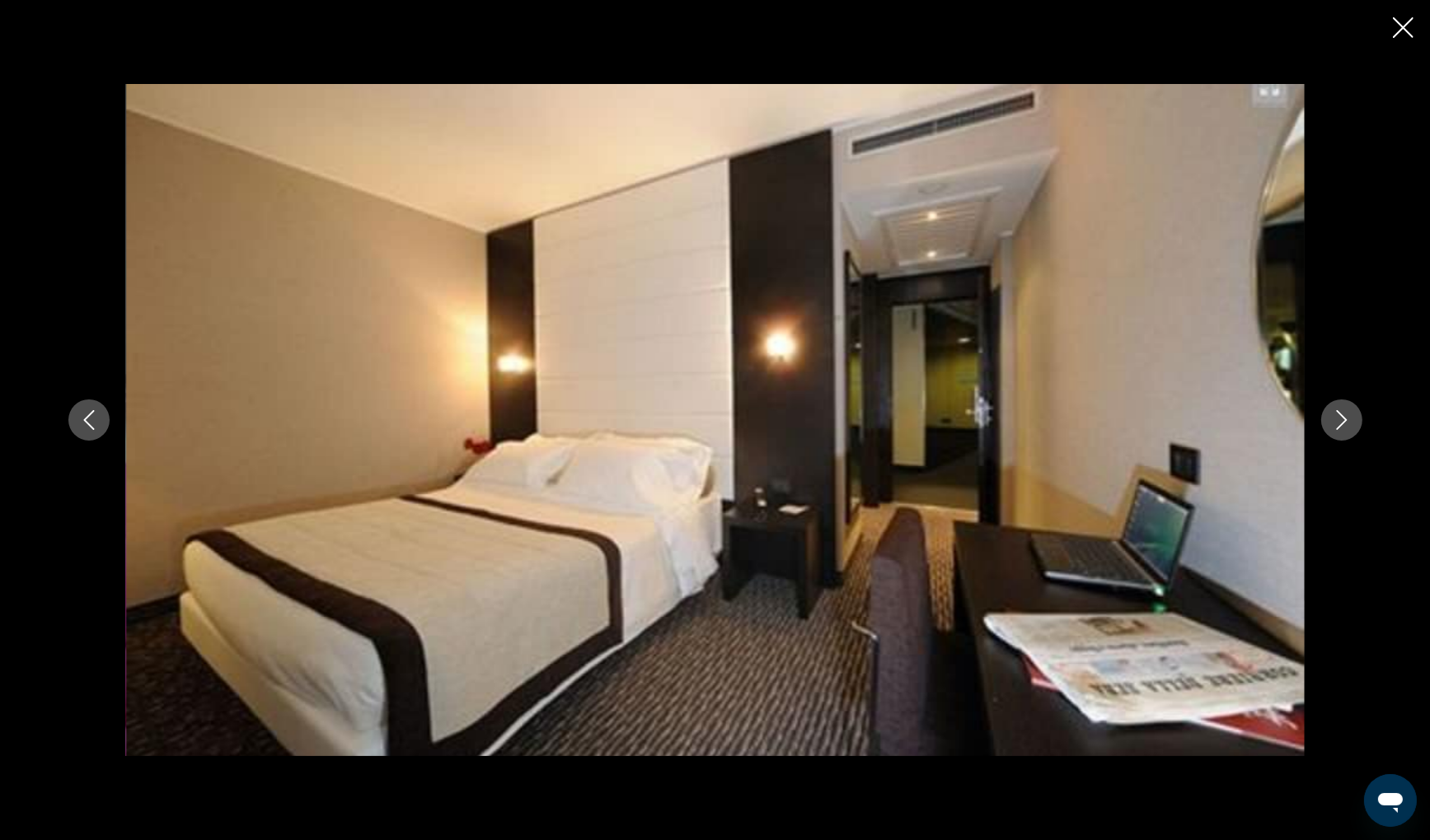
click at [1338, 429] on icon "Next image" at bounding box center [1341, 420] width 20 height 19
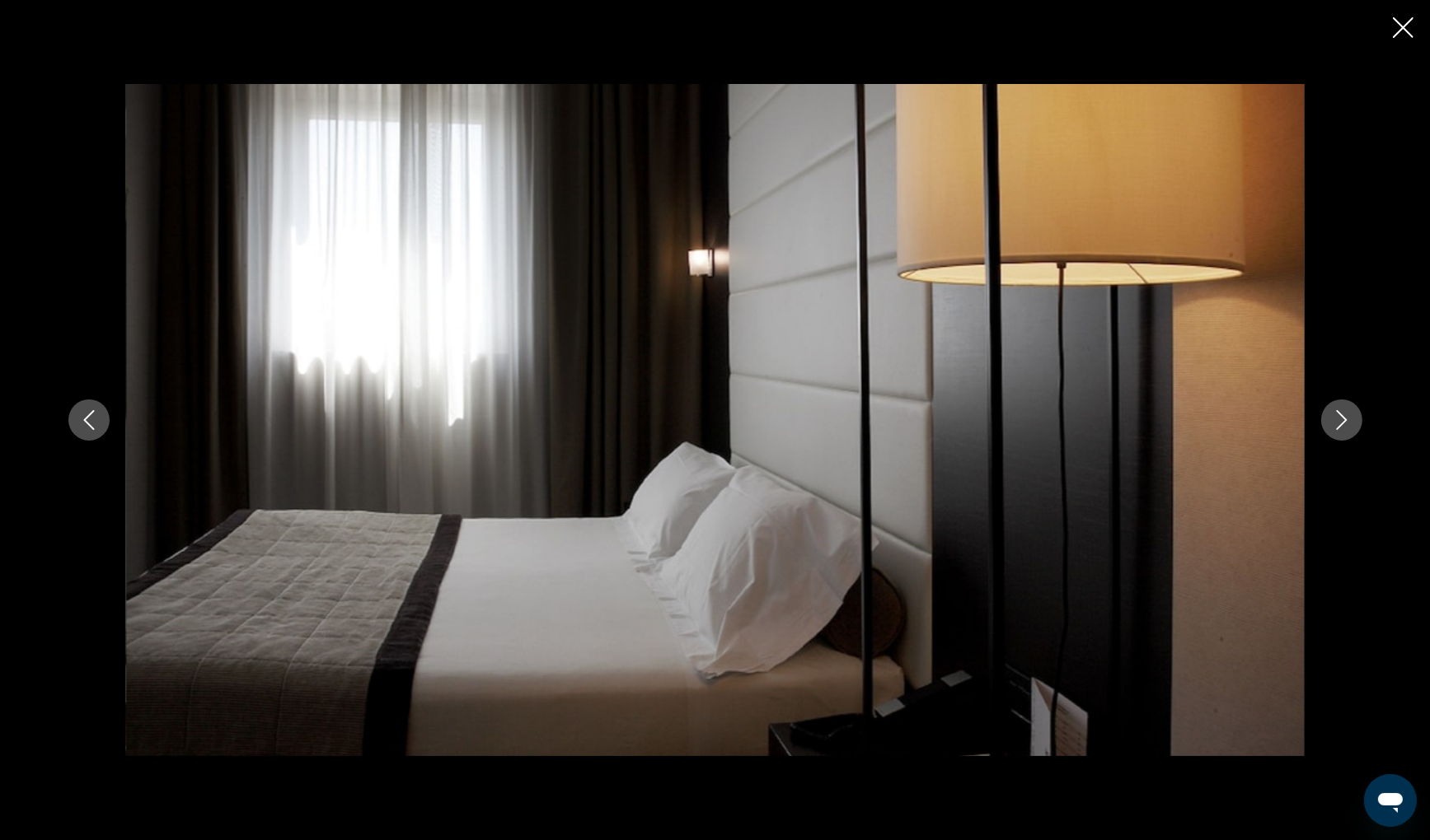
click at [1338, 429] on icon "Next image" at bounding box center [1341, 420] width 20 height 19
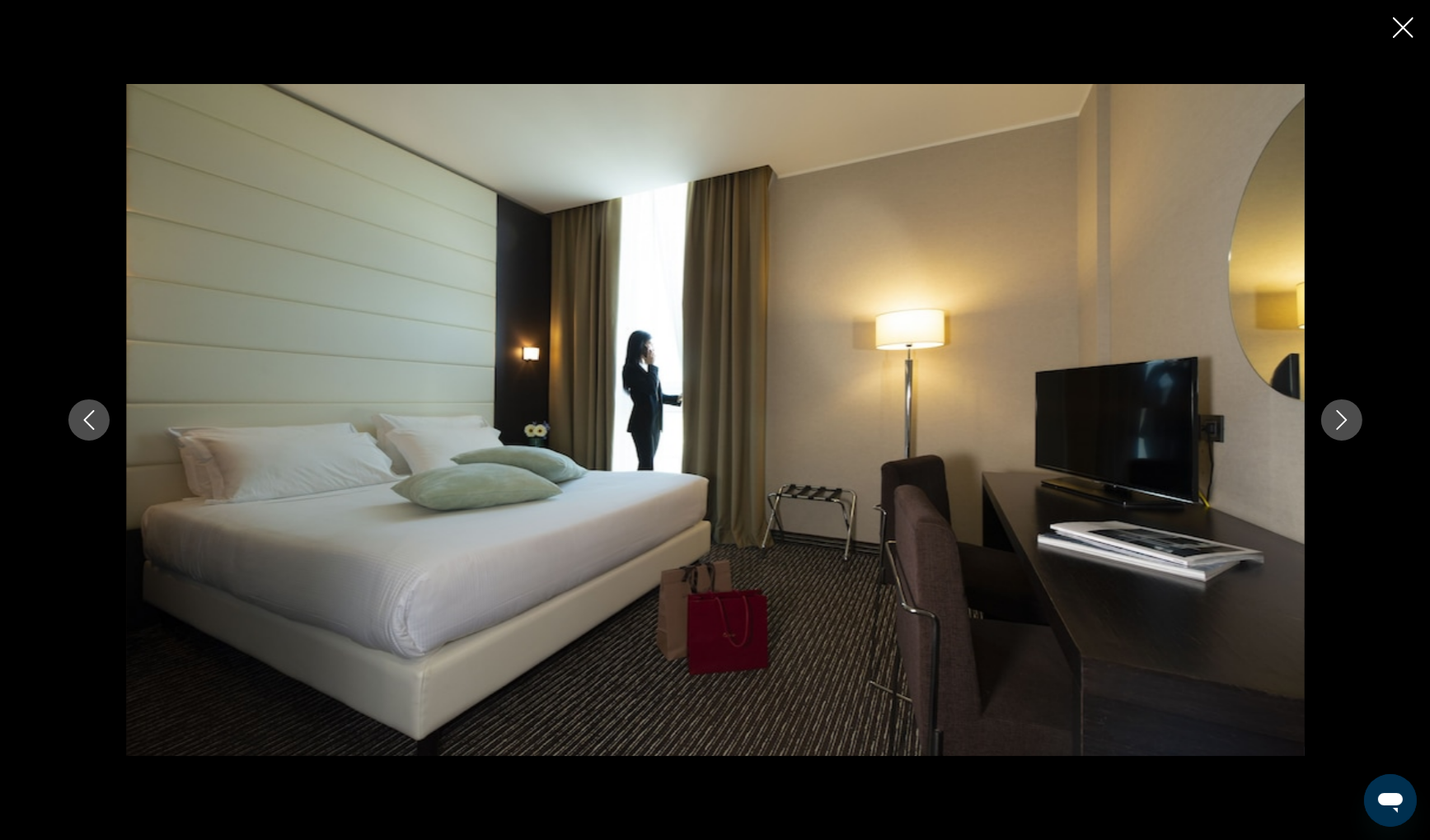
click at [1338, 429] on icon "Next image" at bounding box center [1341, 420] width 20 height 19
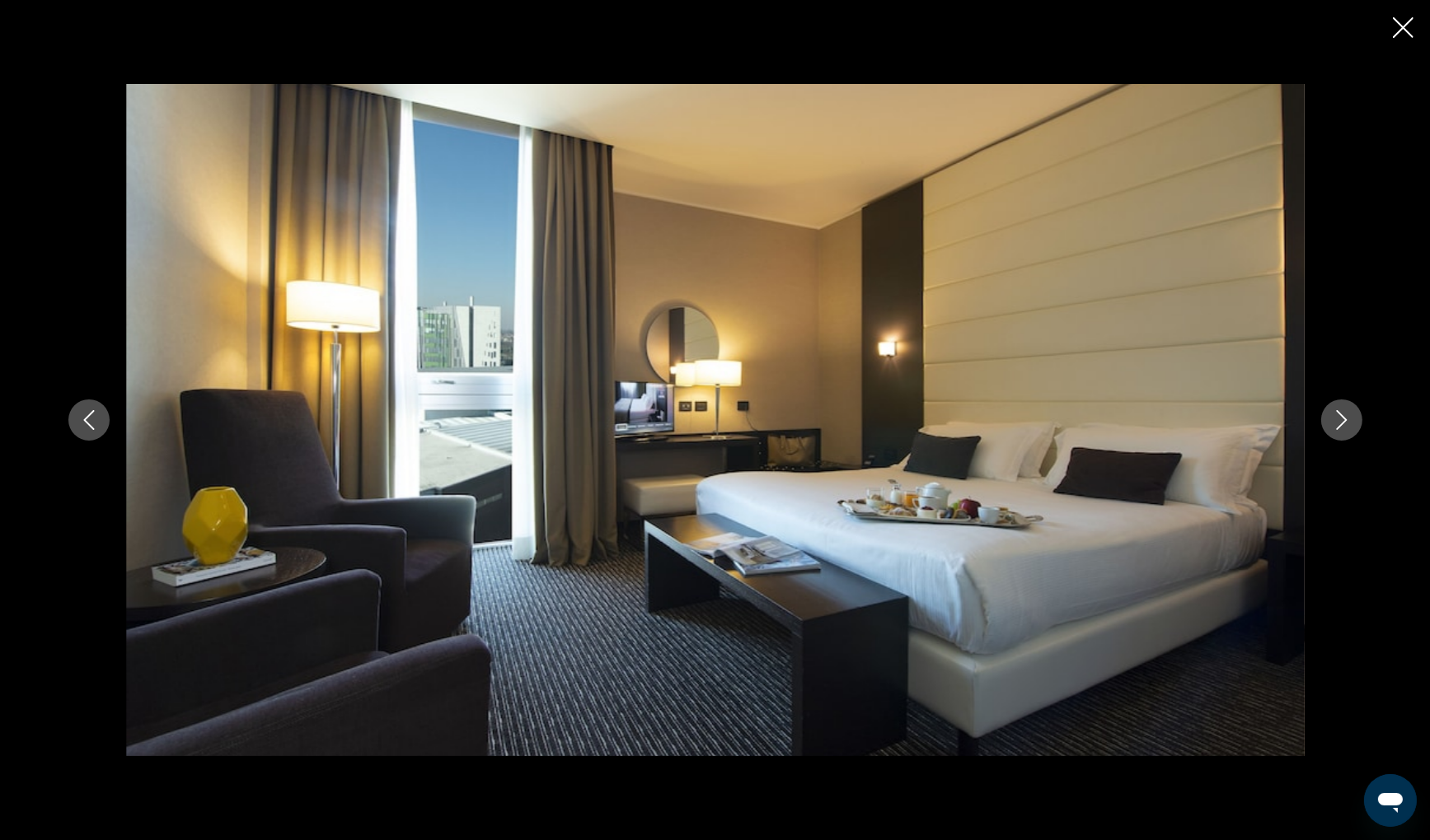
click at [1338, 432] on button "Next image" at bounding box center [1341, 420] width 41 height 41
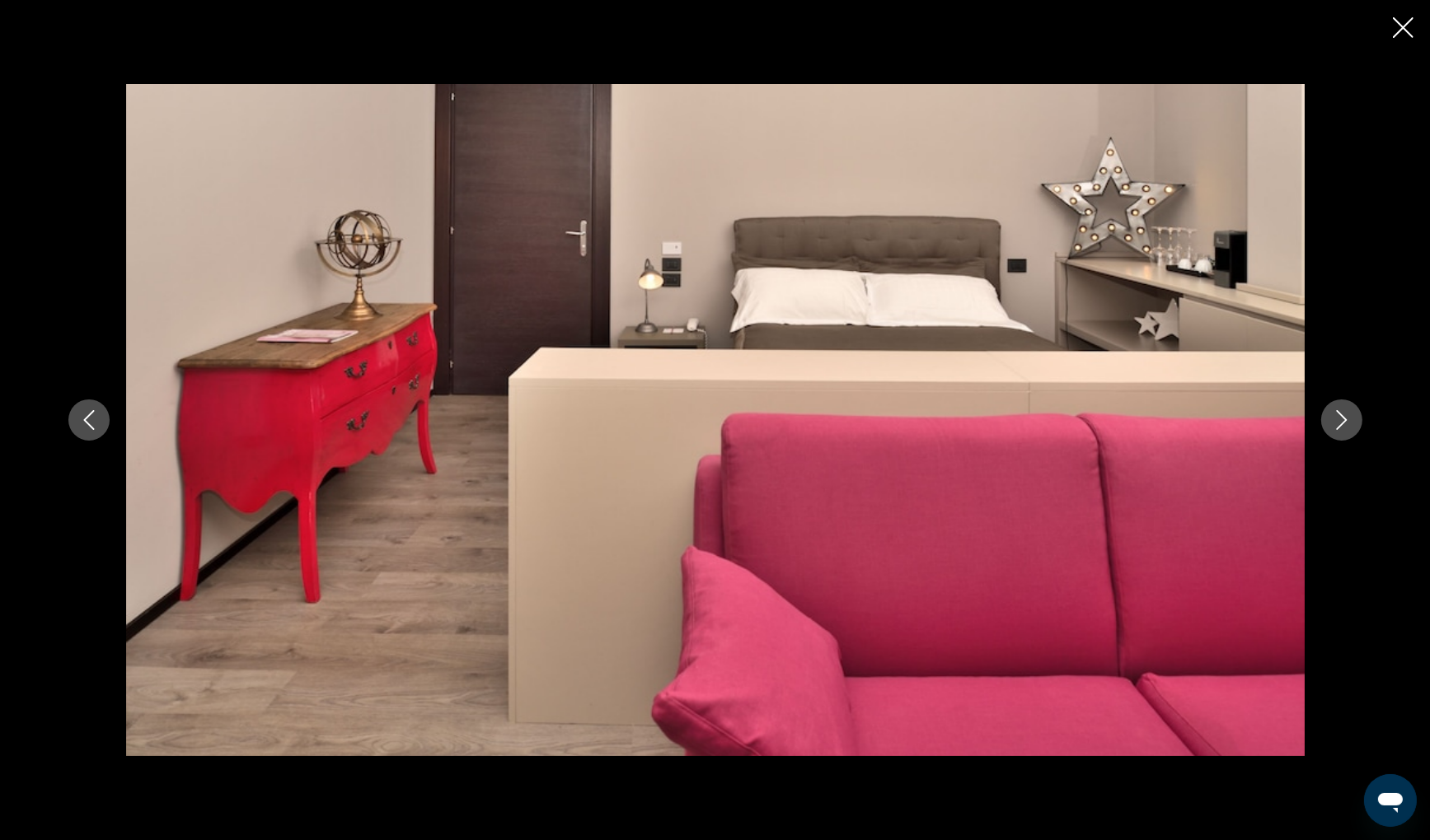
click at [1338, 432] on button "Next image" at bounding box center [1341, 420] width 41 height 41
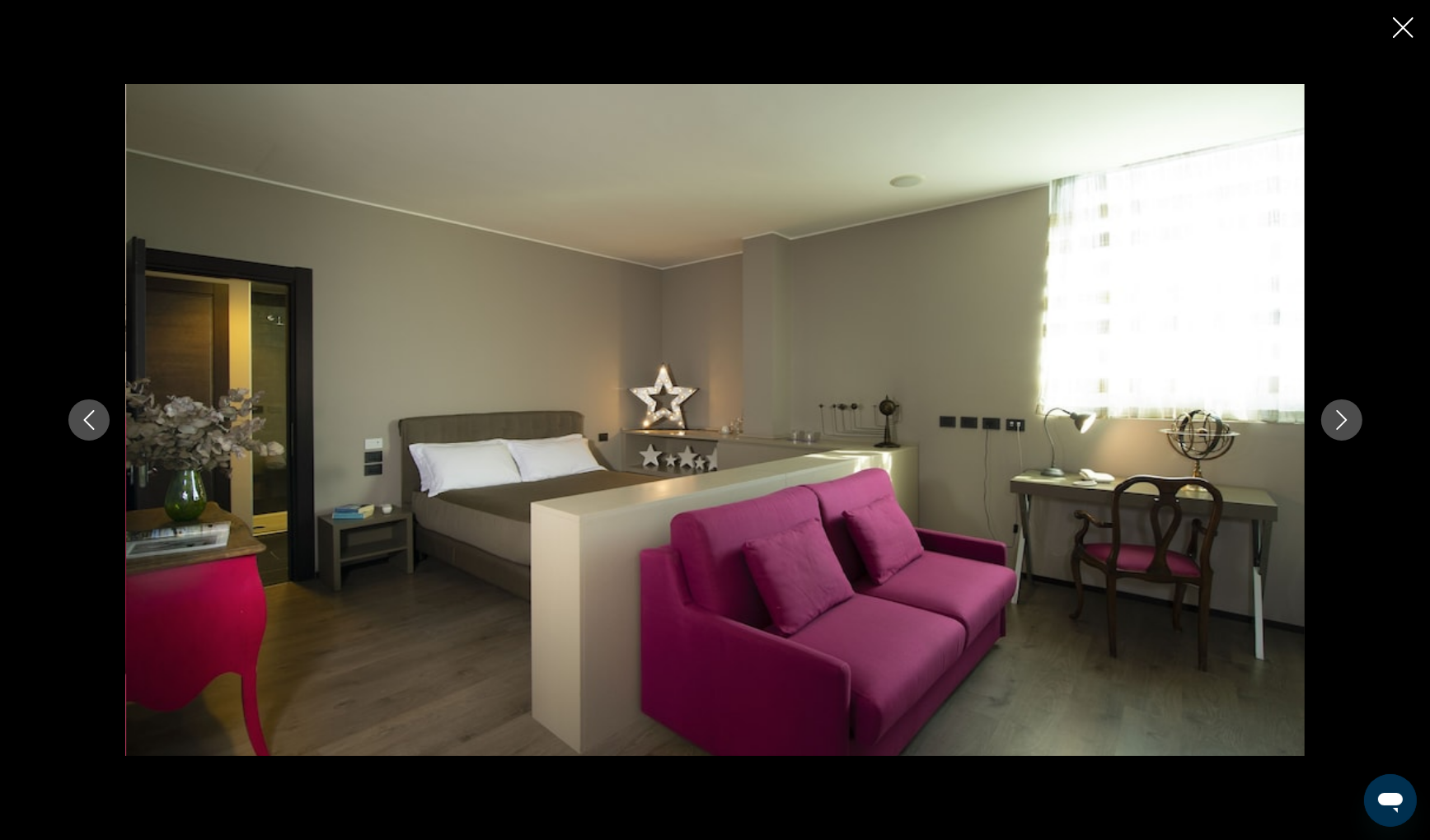
click at [1338, 432] on button "Next image" at bounding box center [1341, 420] width 41 height 41
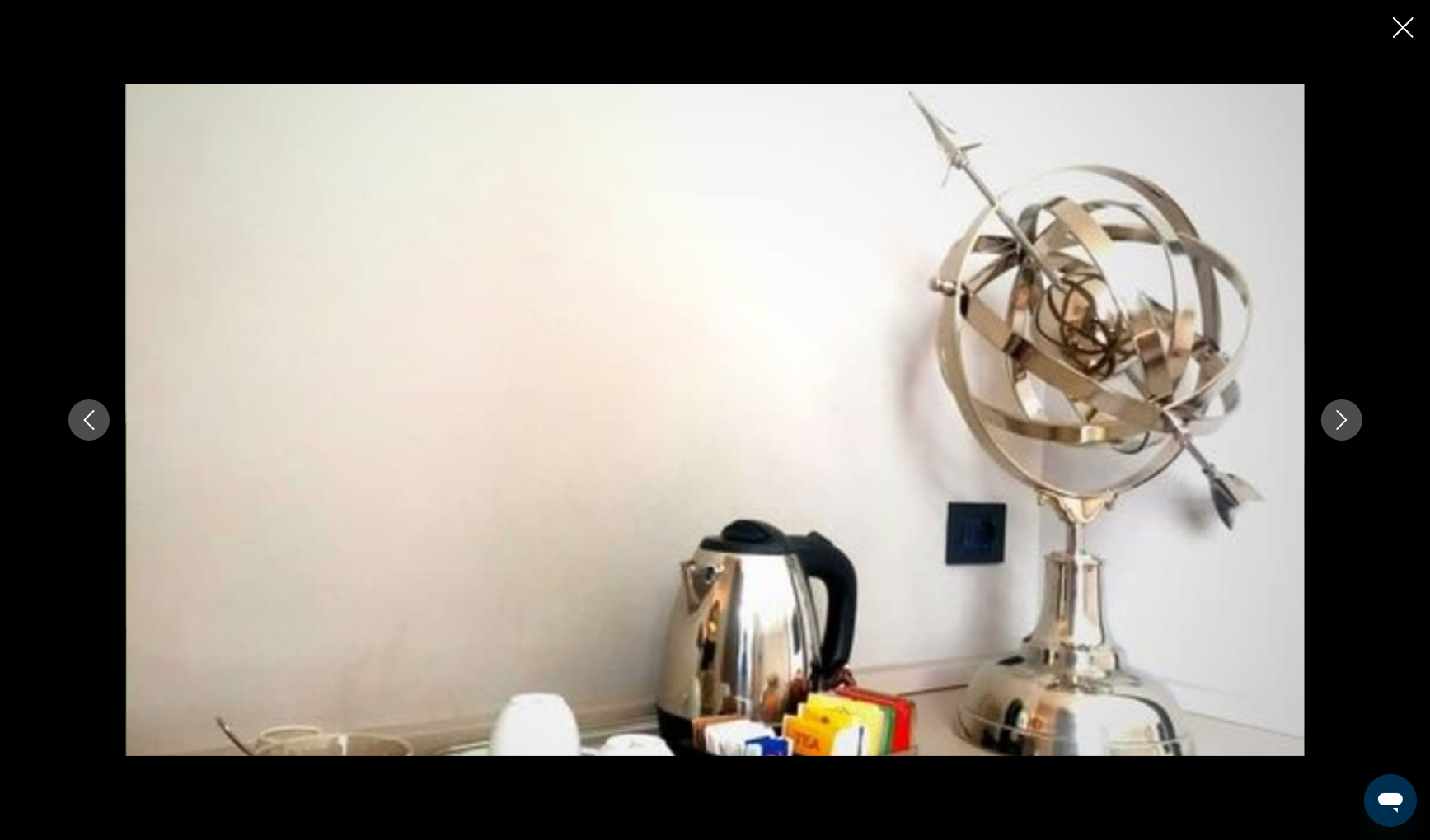
click at [1338, 432] on button "Next image" at bounding box center [1341, 420] width 41 height 41
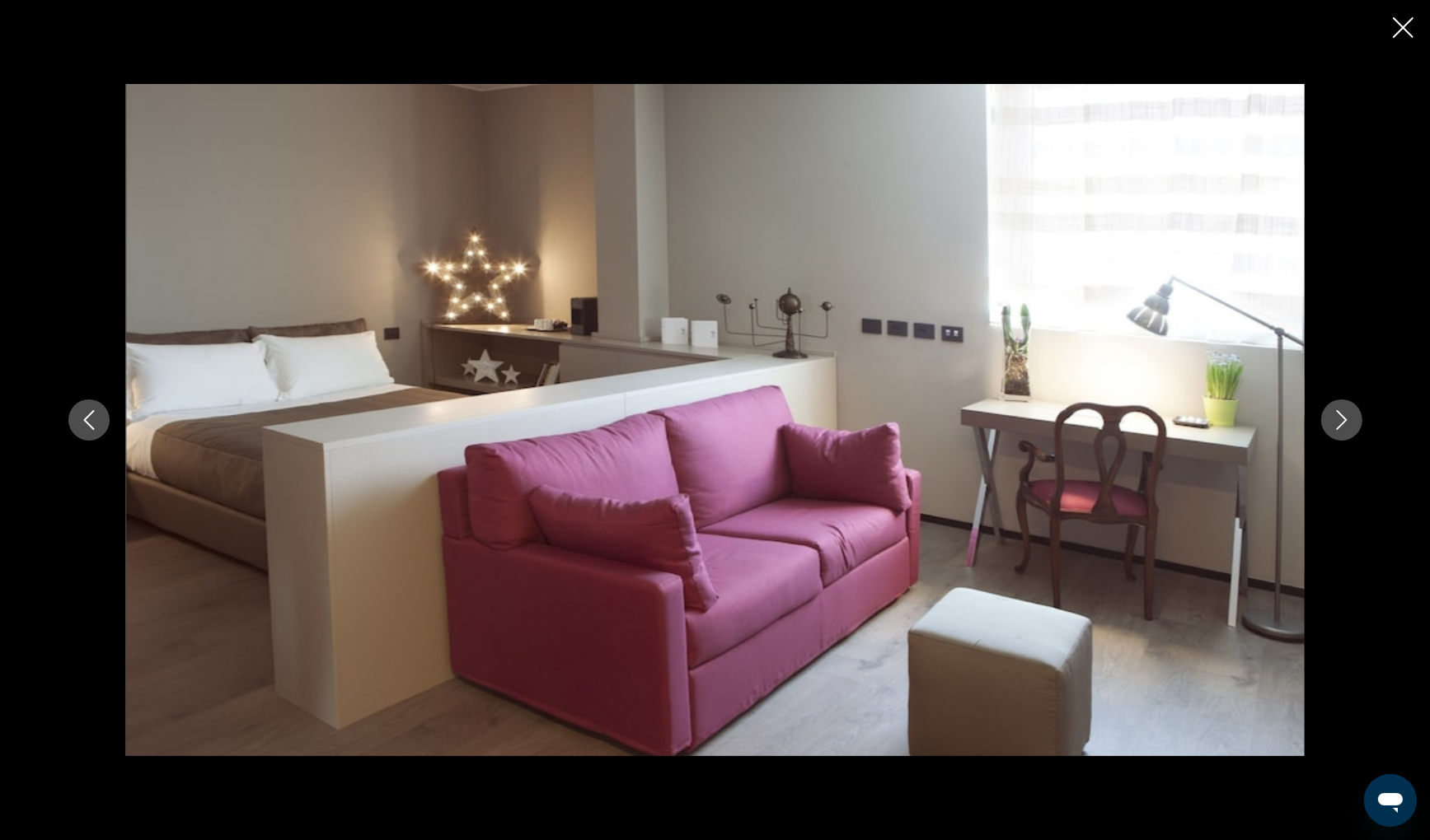
click at [1397, 34] on icon "Close slideshow" at bounding box center [1403, 27] width 20 height 20
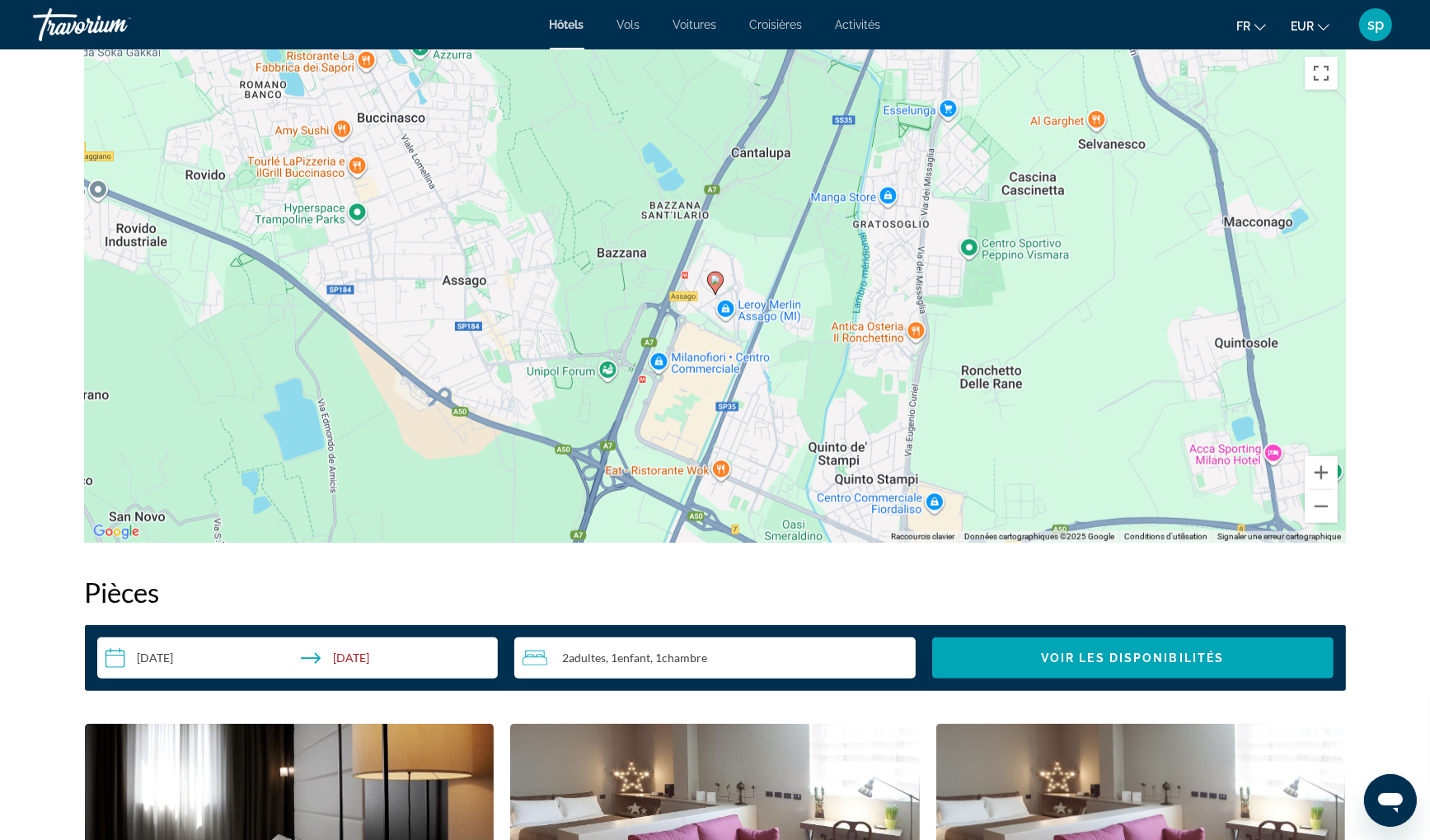
scroll to position [1647, 0]
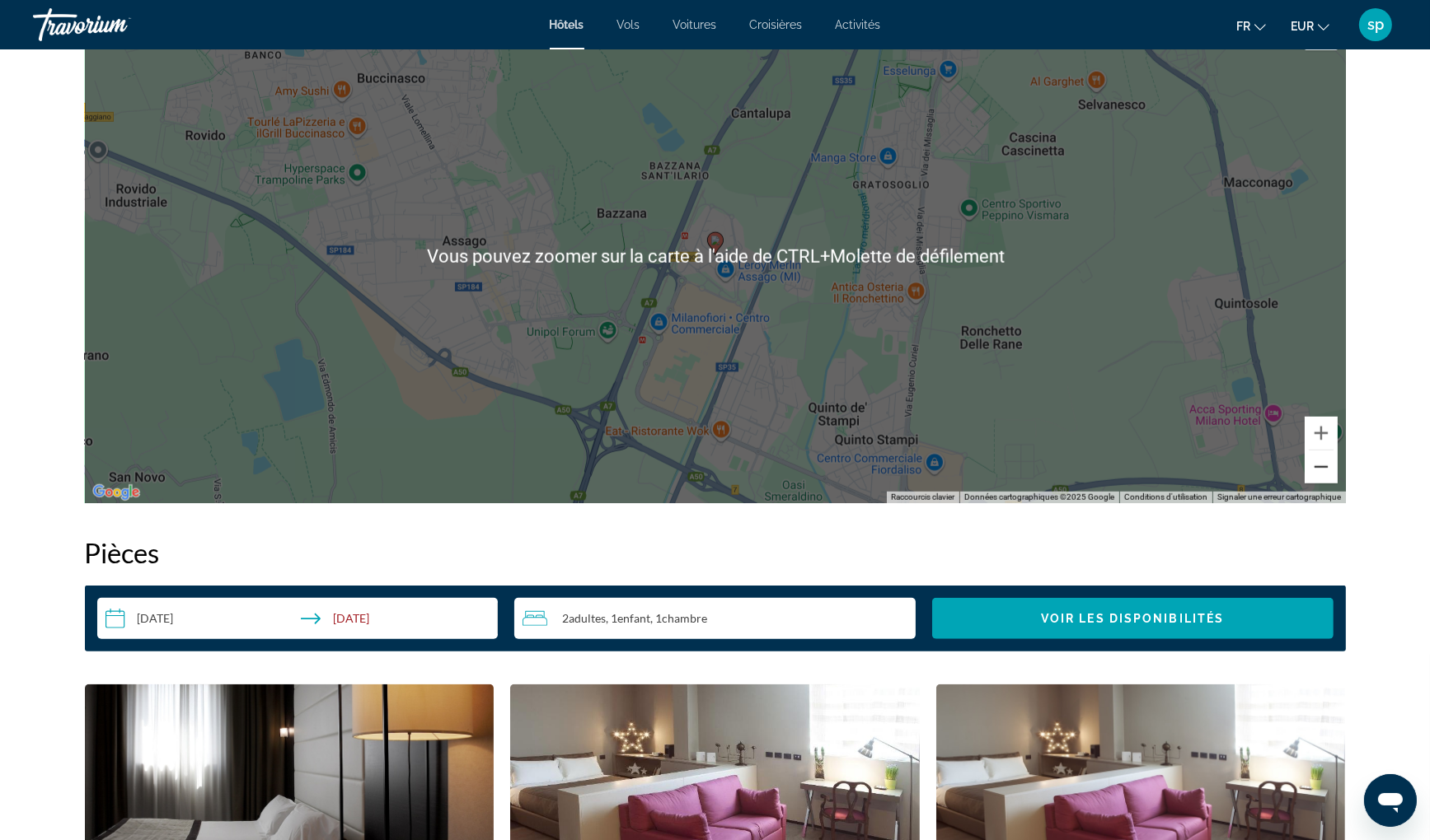
click at [1322, 475] on button "Zoom arrière" at bounding box center [1321, 467] width 33 height 33
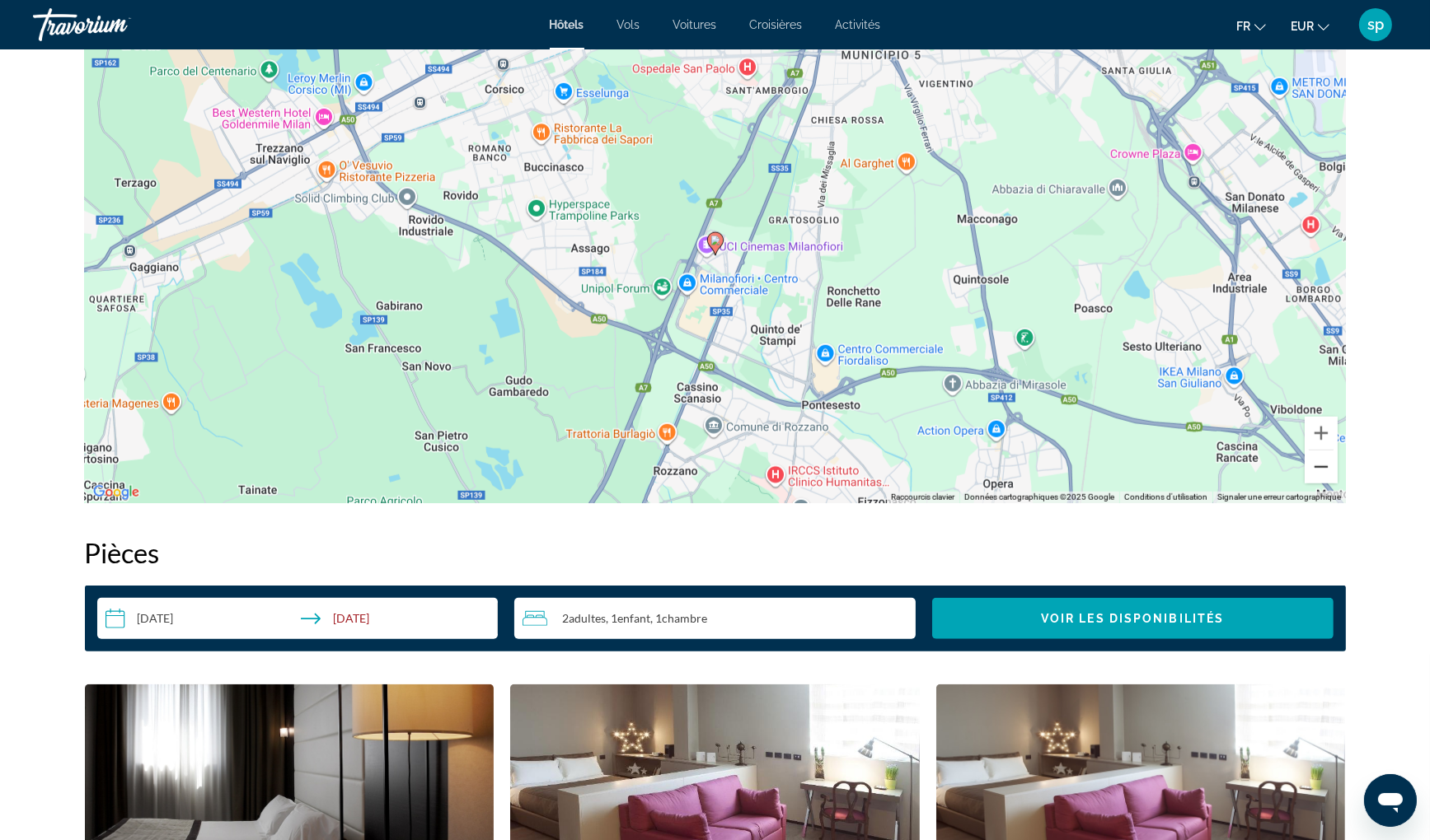
click at [1322, 475] on button "Zoom arrière" at bounding box center [1321, 467] width 33 height 33
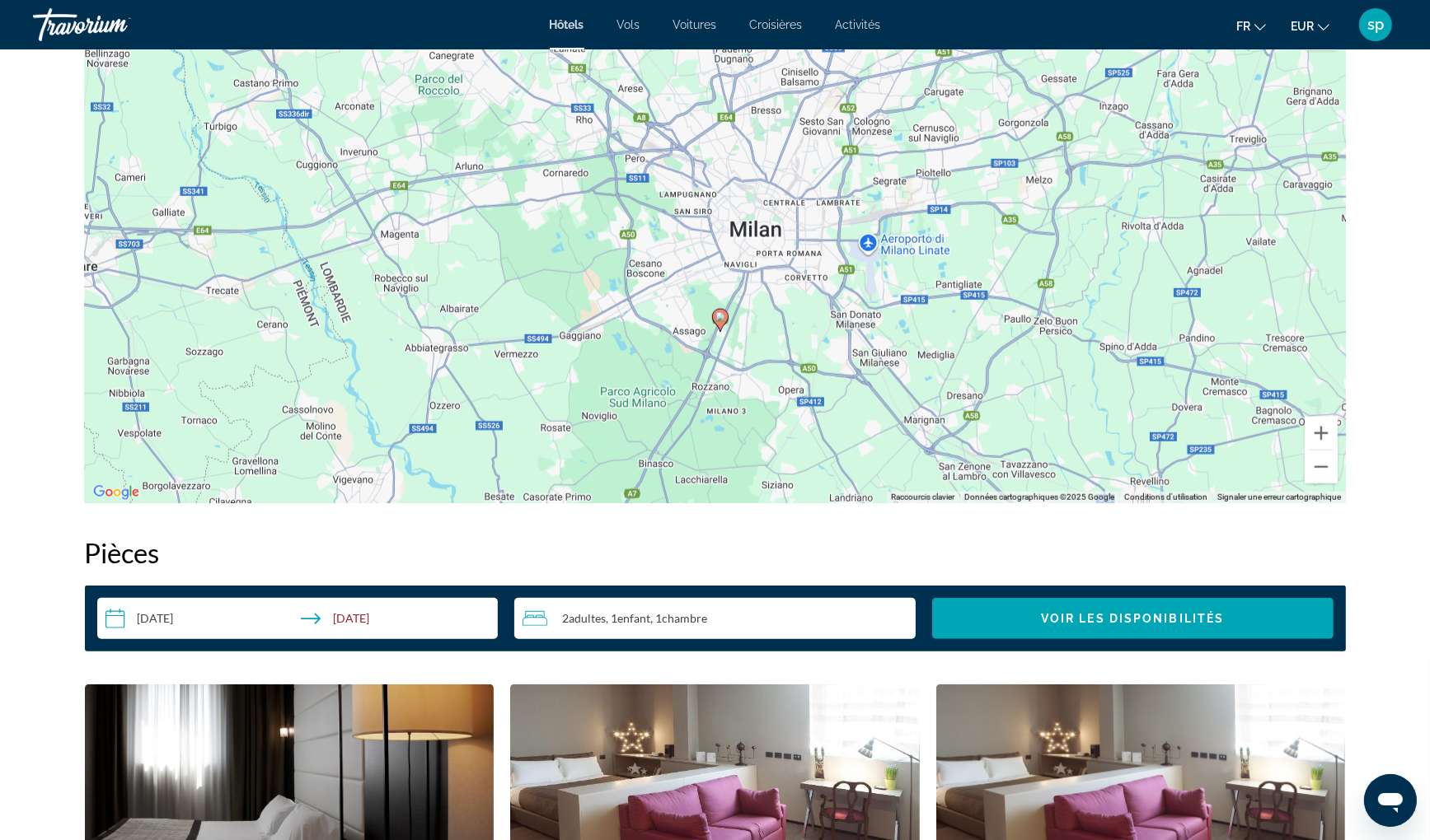
drag, startPoint x: 874, startPoint y: 355, endPoint x: 880, endPoint y: 434, distance: 79.2
click at [880, 434] on div "Pour activer le glissement avec le clavier, appuyez sur Alt+Entrée. Une fois ce…" at bounding box center [715, 256] width 1261 height 494
click at [1316, 471] on button "Zoom arrière" at bounding box center [1321, 467] width 33 height 33
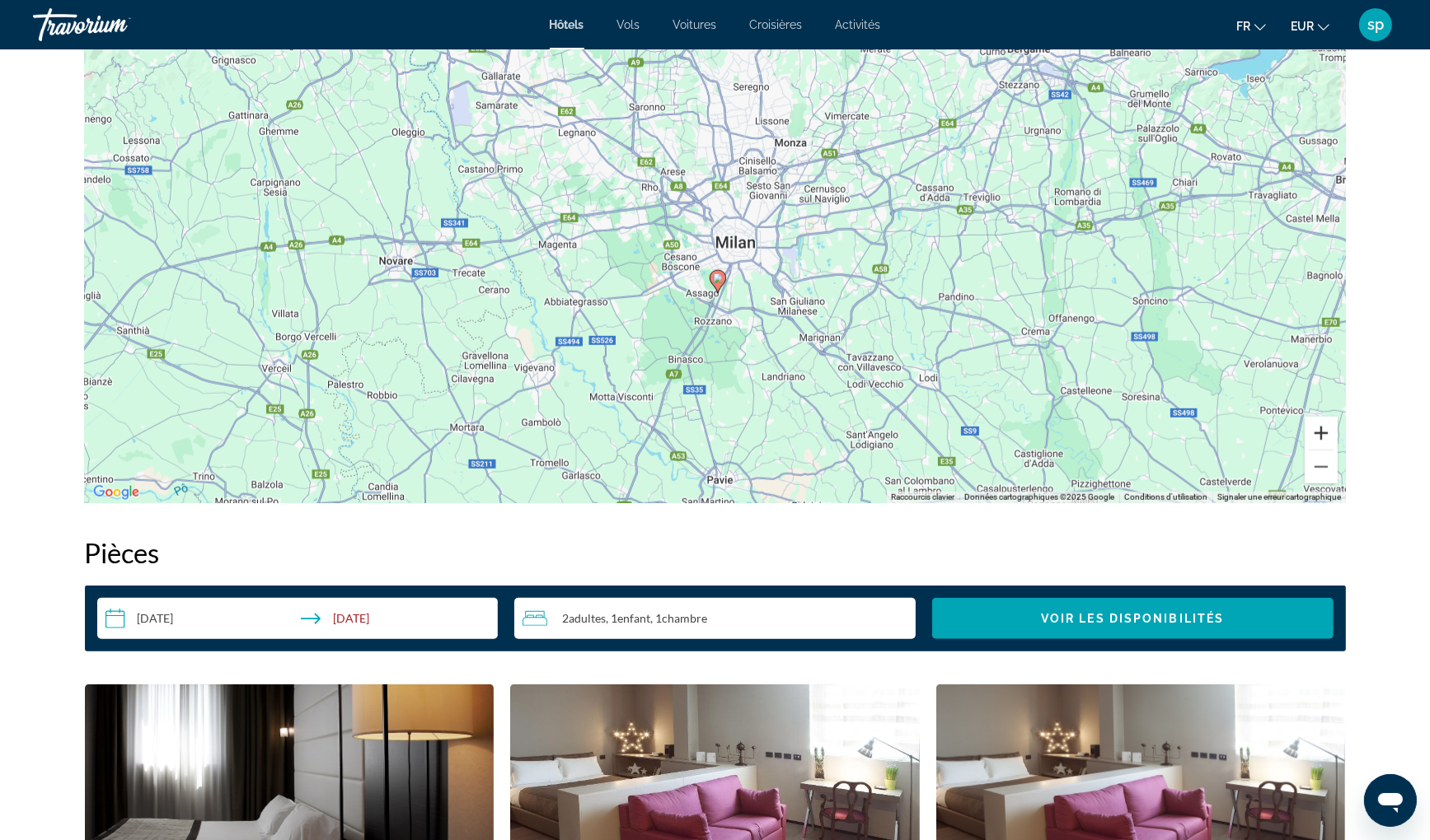
click at [1317, 427] on button "Zoom avant" at bounding box center [1321, 432] width 33 height 33
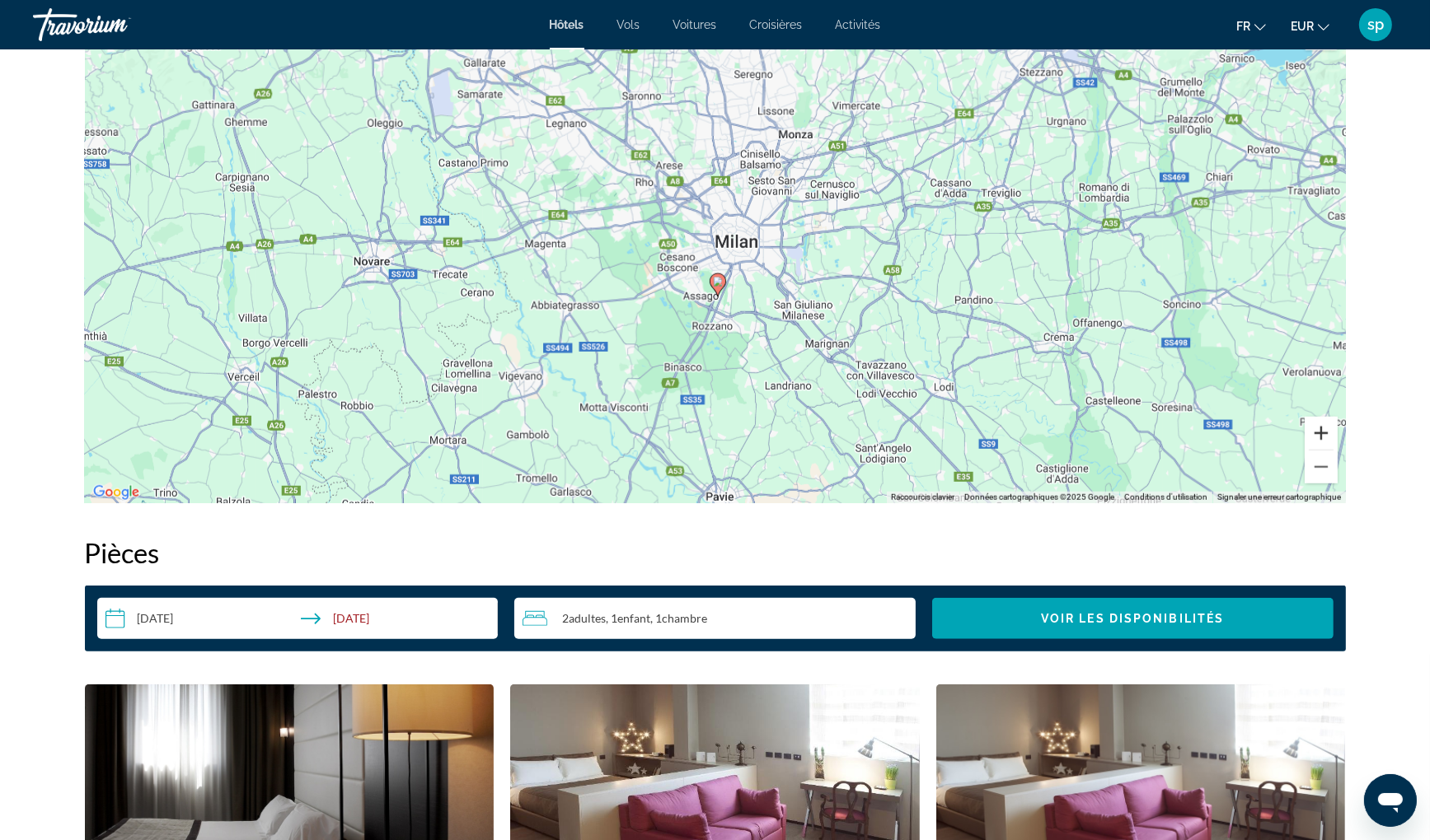
click at [1317, 427] on button "Zoom avant" at bounding box center [1321, 432] width 33 height 33
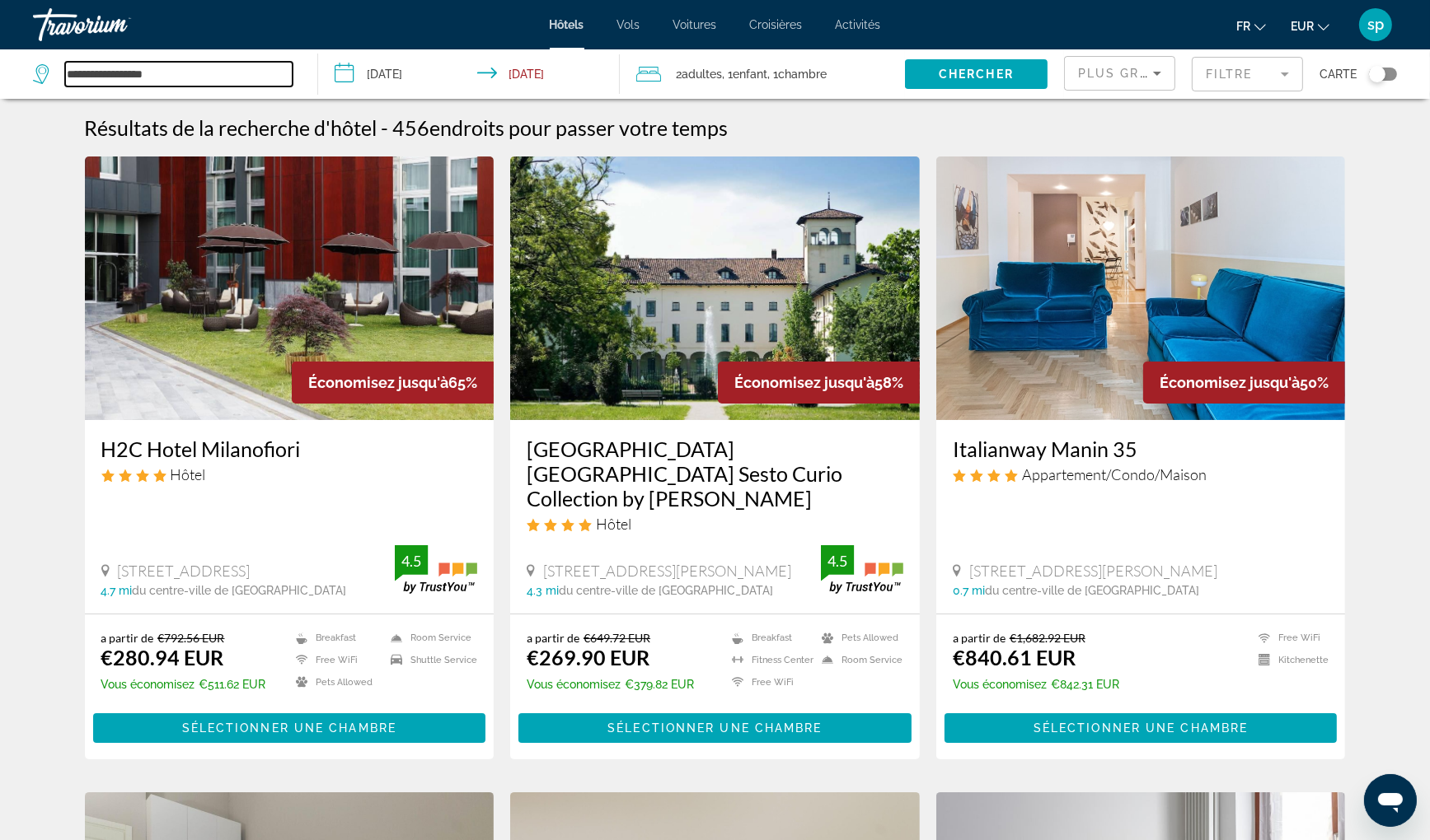
drag, startPoint x: 205, startPoint y: 71, endPoint x: -62, endPoint y: 95, distance: 268.1
click at [0, 95] on html "**********" at bounding box center [715, 420] width 1430 height 840
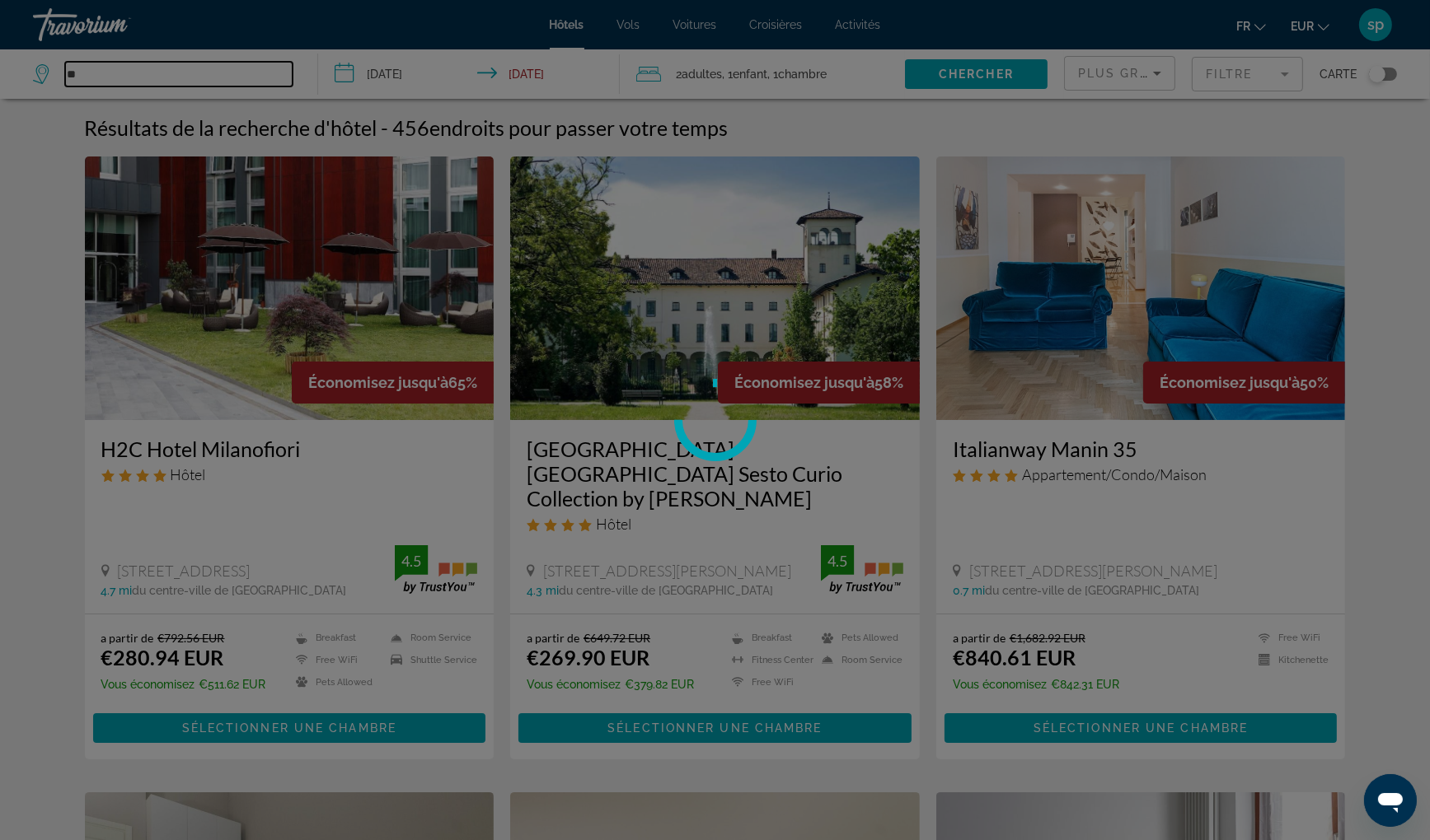
type input "*"
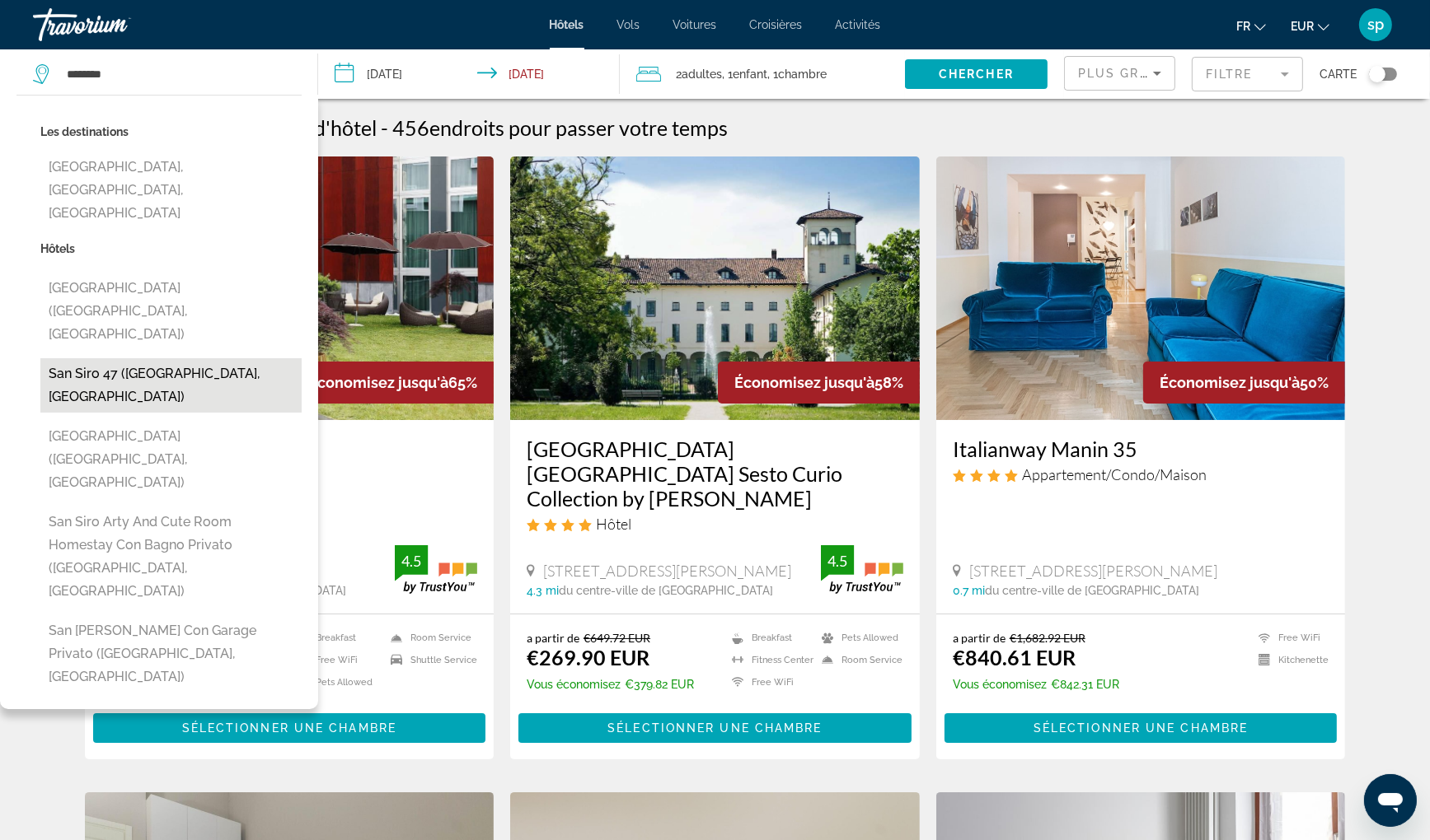
click at [129, 358] on button "San Siro 47 ([GEOGRAPHIC_DATA], [GEOGRAPHIC_DATA])" at bounding box center [171, 385] width 262 height 54
type input "**********"
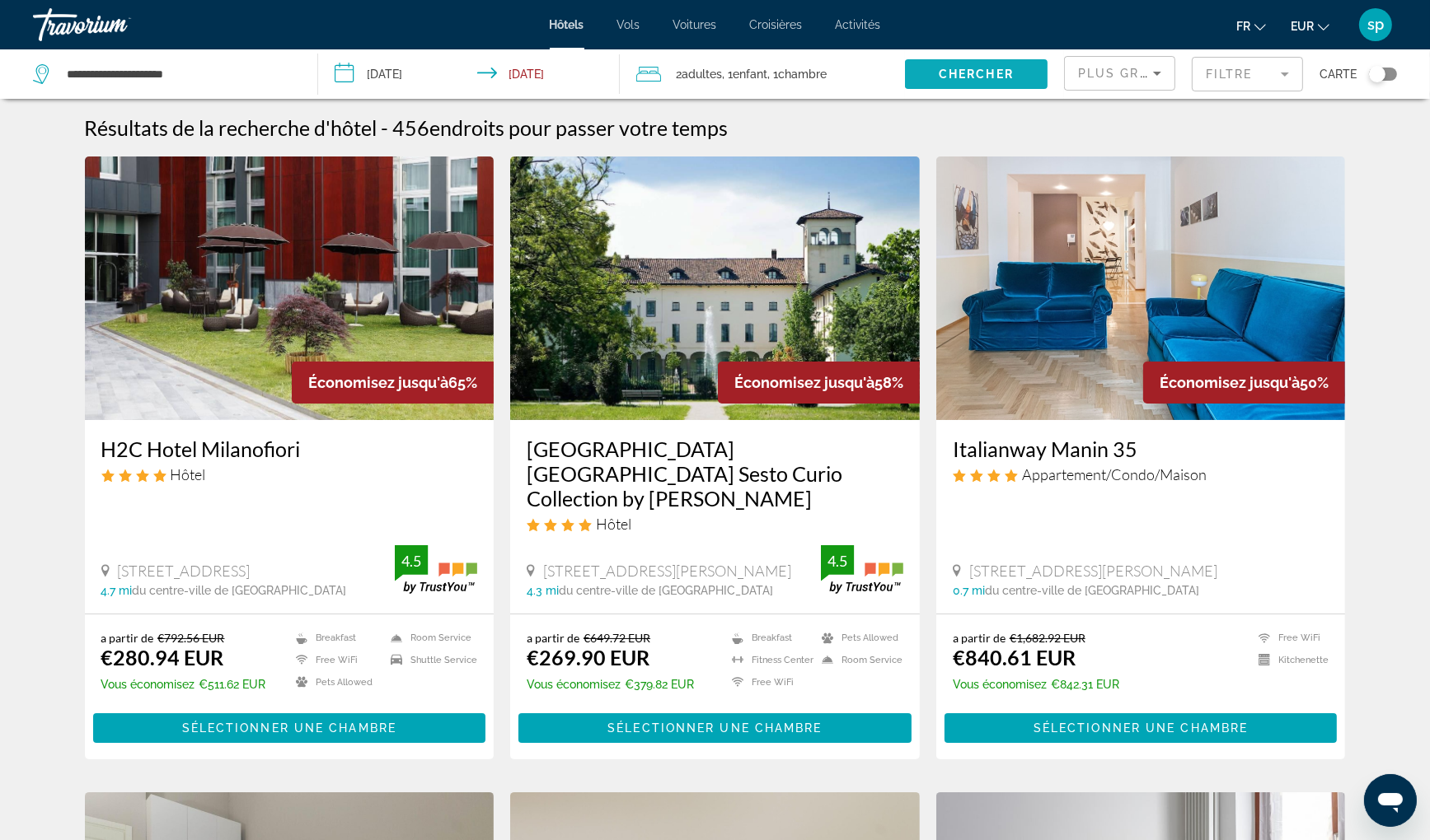
click at [970, 72] on span "Chercher" at bounding box center [976, 74] width 75 height 13
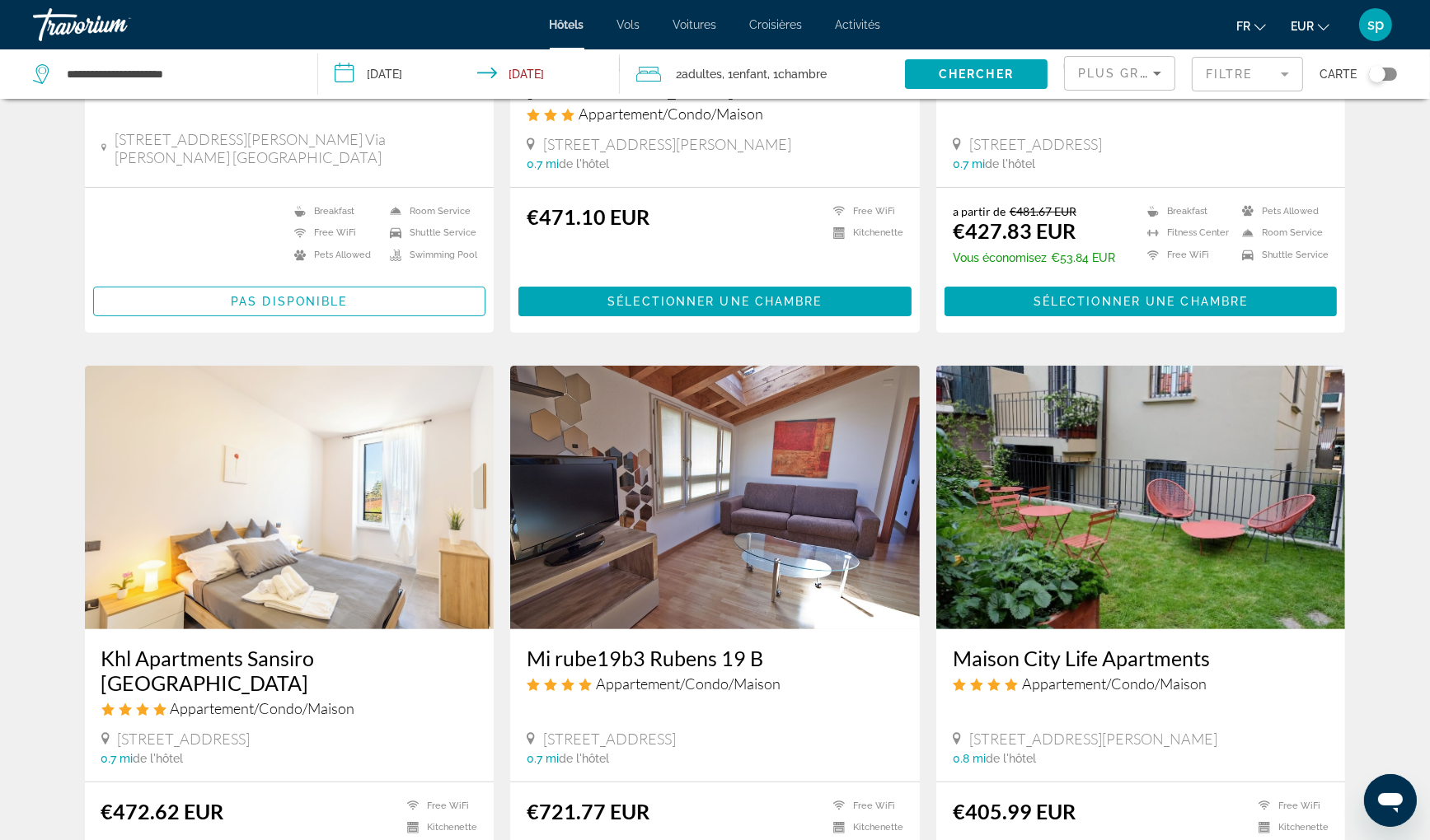
scroll to position [412, 0]
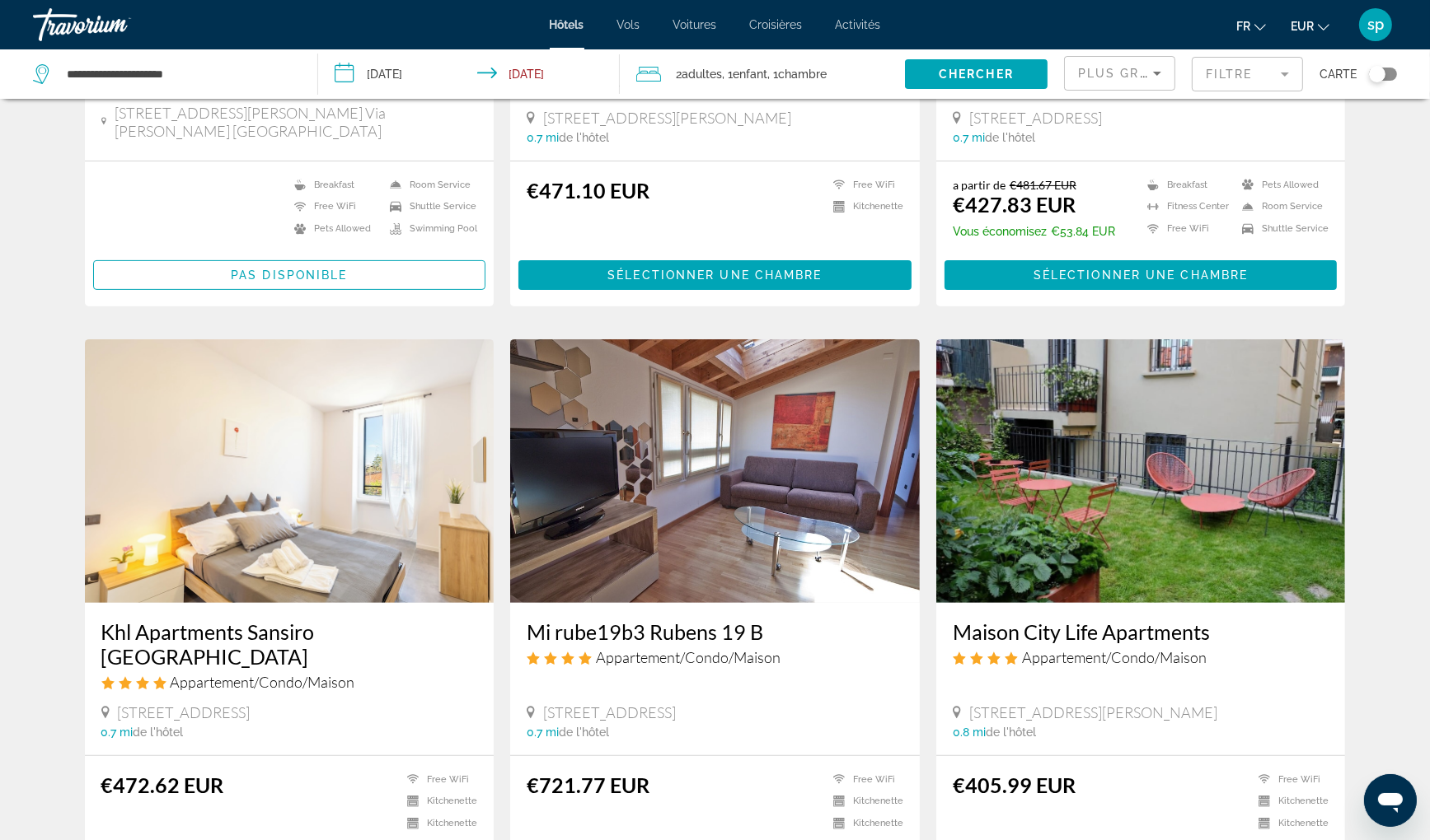
click at [1129, 75] on span "Plus grandes économies" at bounding box center [1176, 73] width 197 height 13
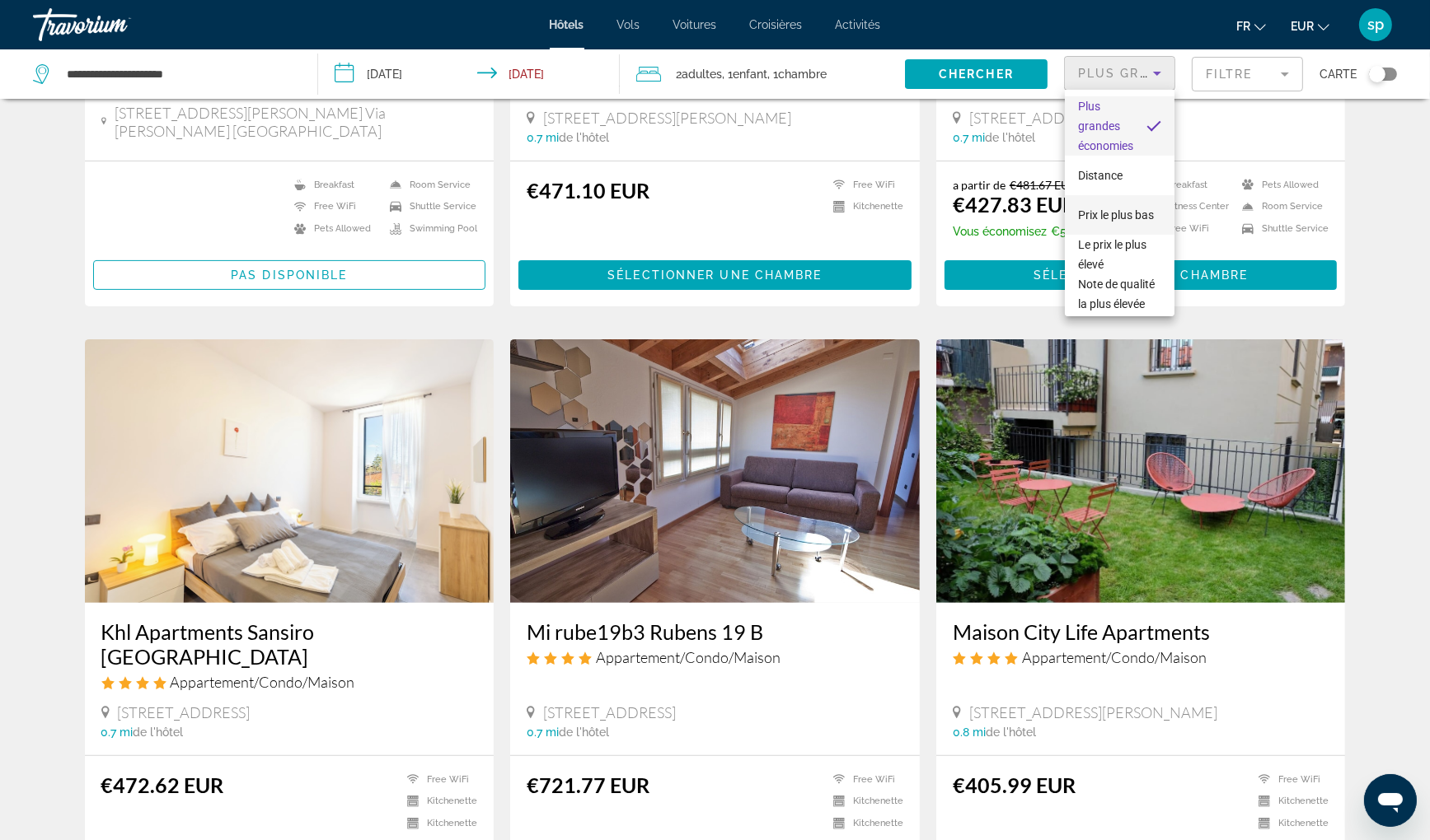
click at [1105, 214] on span "Prix le plus bas" at bounding box center [1116, 214] width 76 height 19
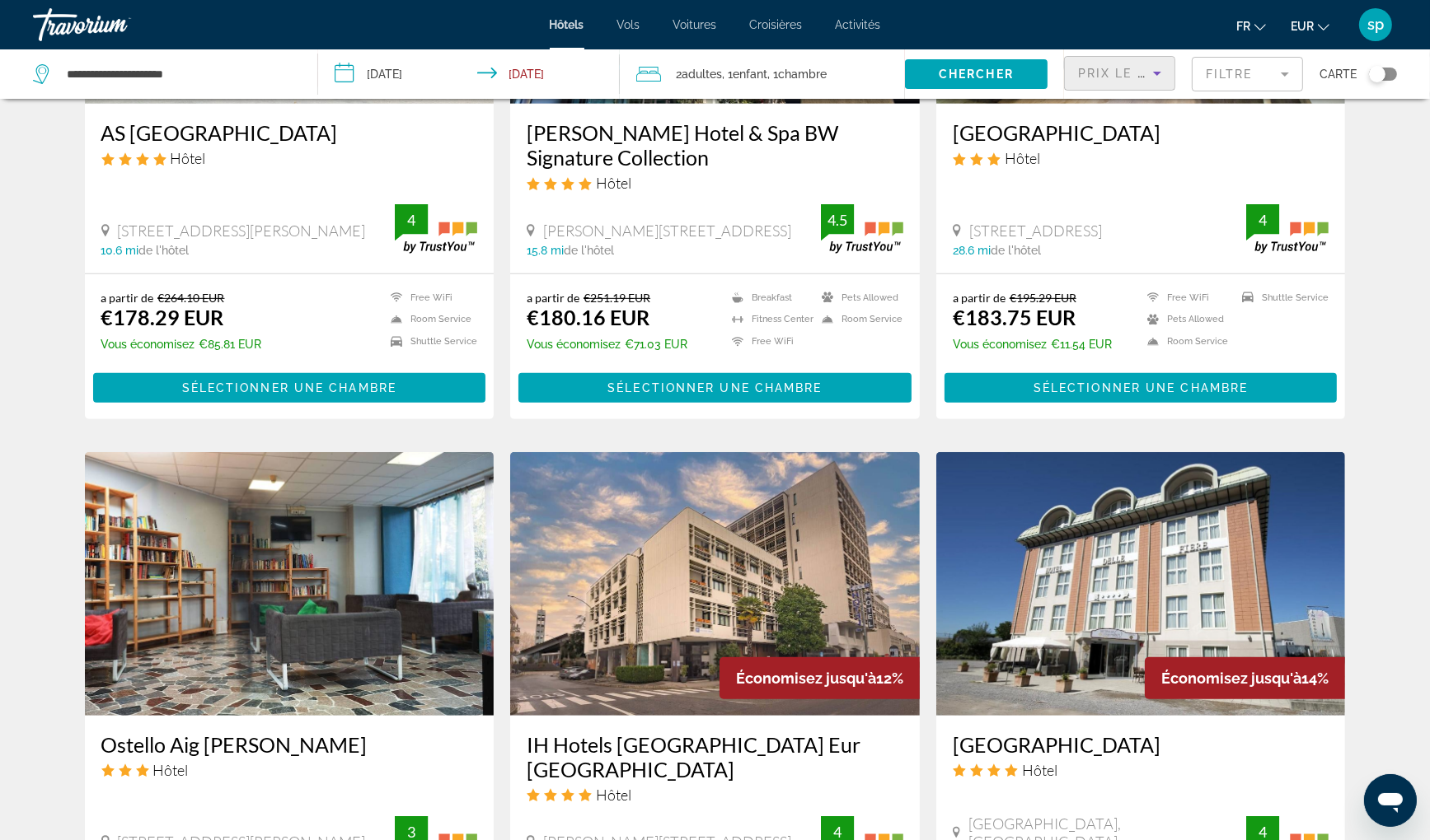
scroll to position [1071, 0]
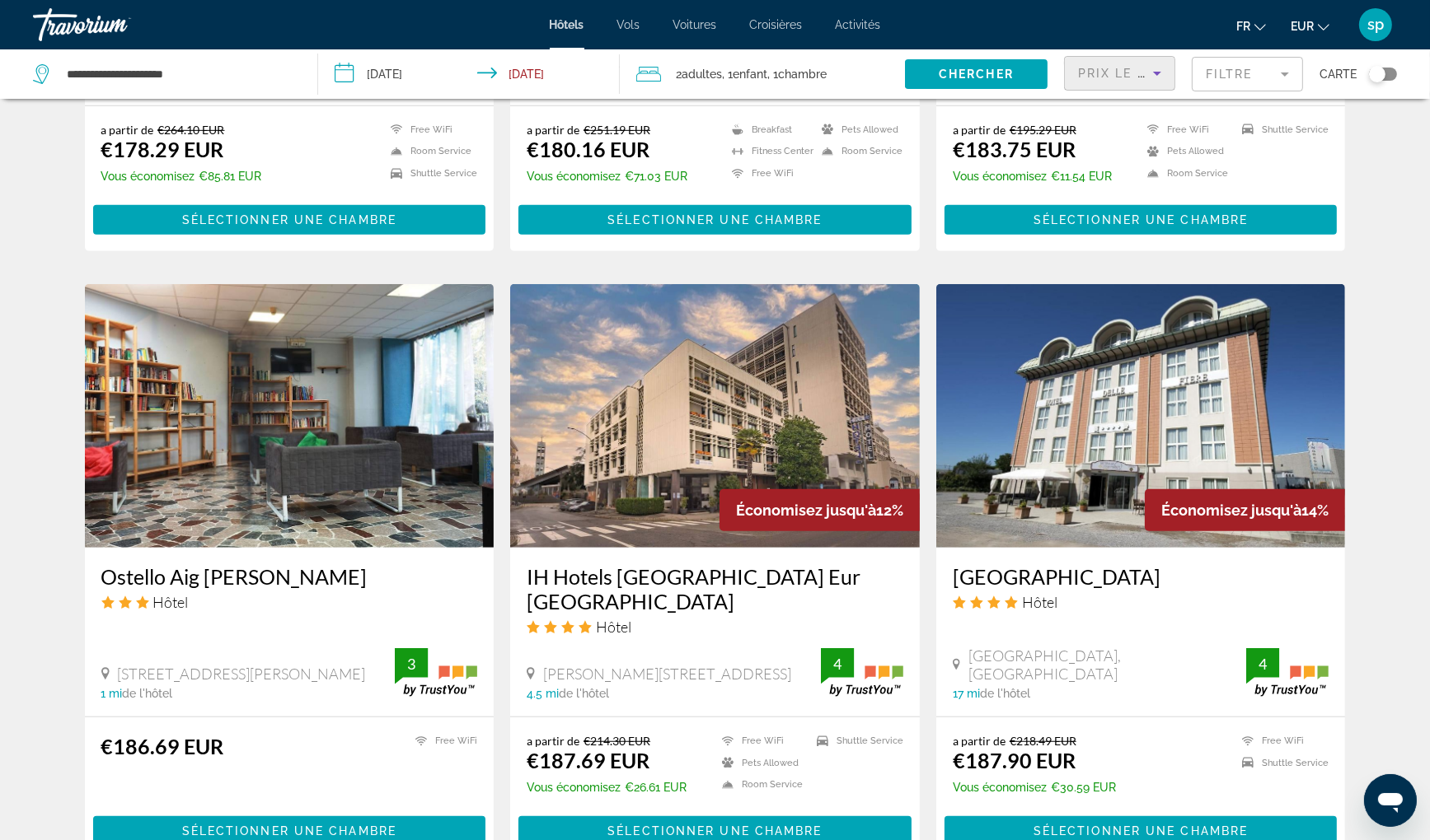
click at [1223, 76] on mat-form-field "Filtre" at bounding box center [1247, 74] width 112 height 35
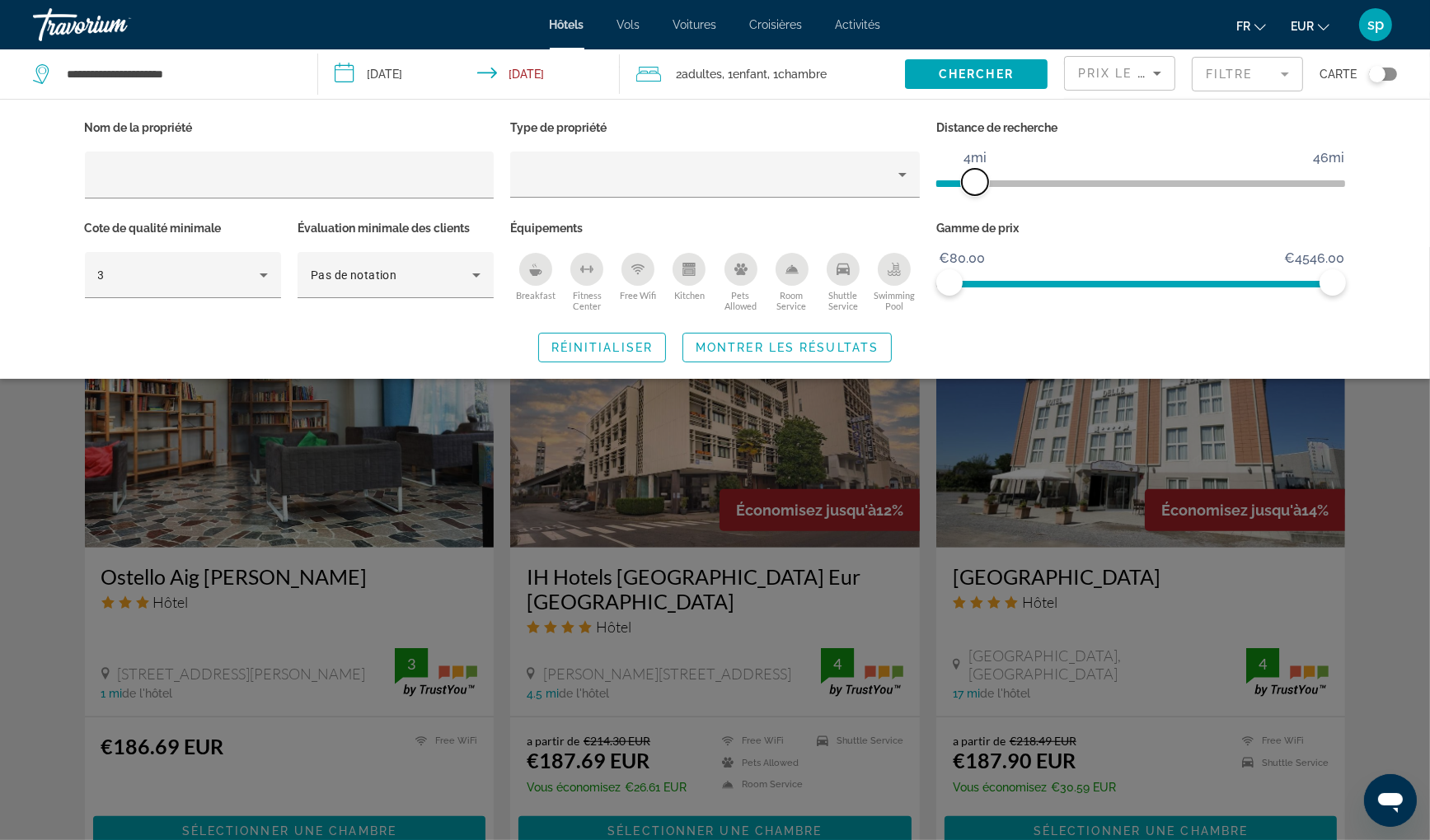
drag, startPoint x: 1196, startPoint y: 177, endPoint x: 978, endPoint y: 217, distance: 221.6
click at [978, 217] on div "Nom de la propriété Type de propriété Distance de recherche 1mi 46mi 4mi Cote d…" at bounding box center [715, 216] width 1278 height 200
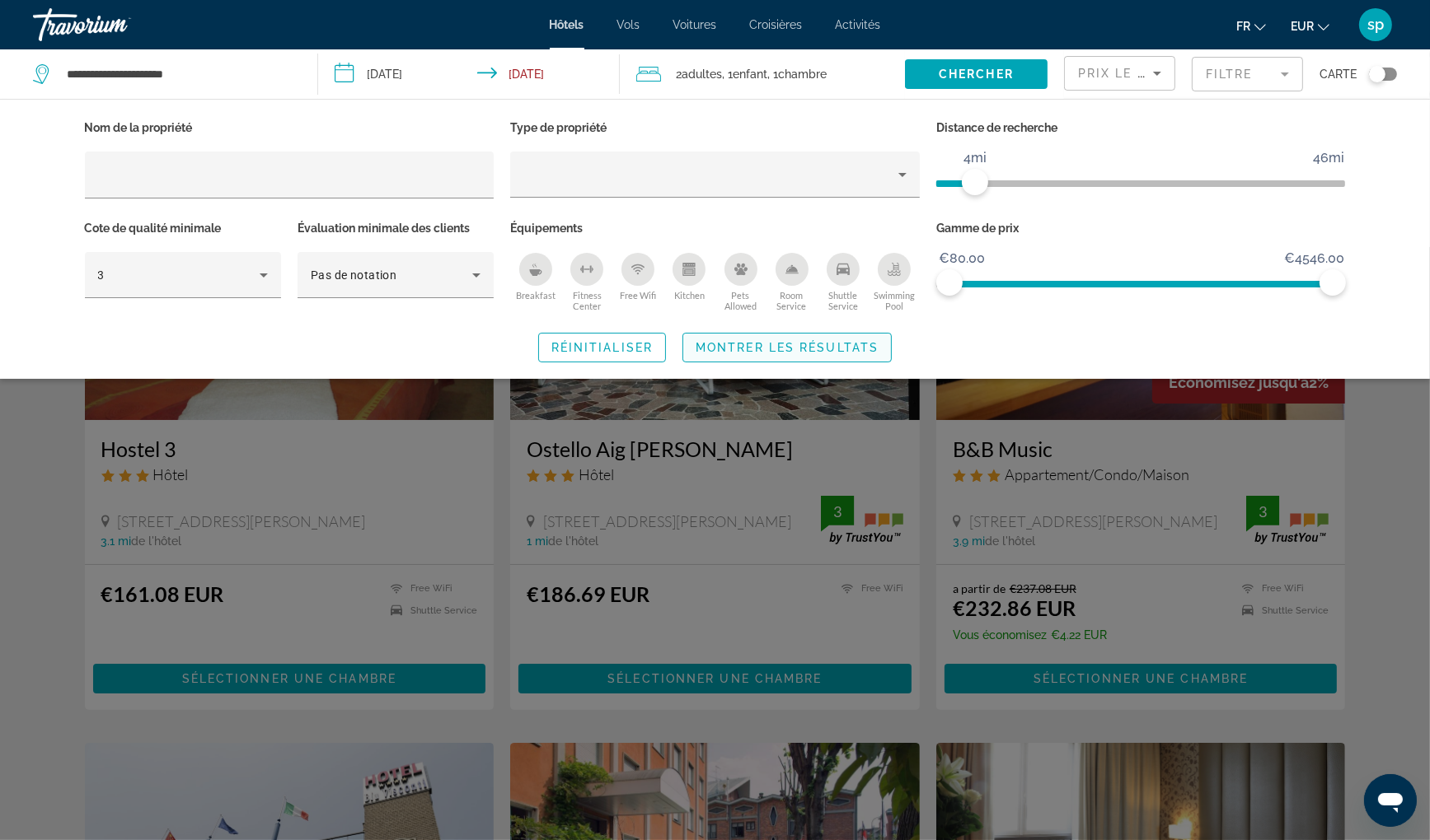
click at [858, 356] on span "Search widget" at bounding box center [787, 347] width 207 height 40
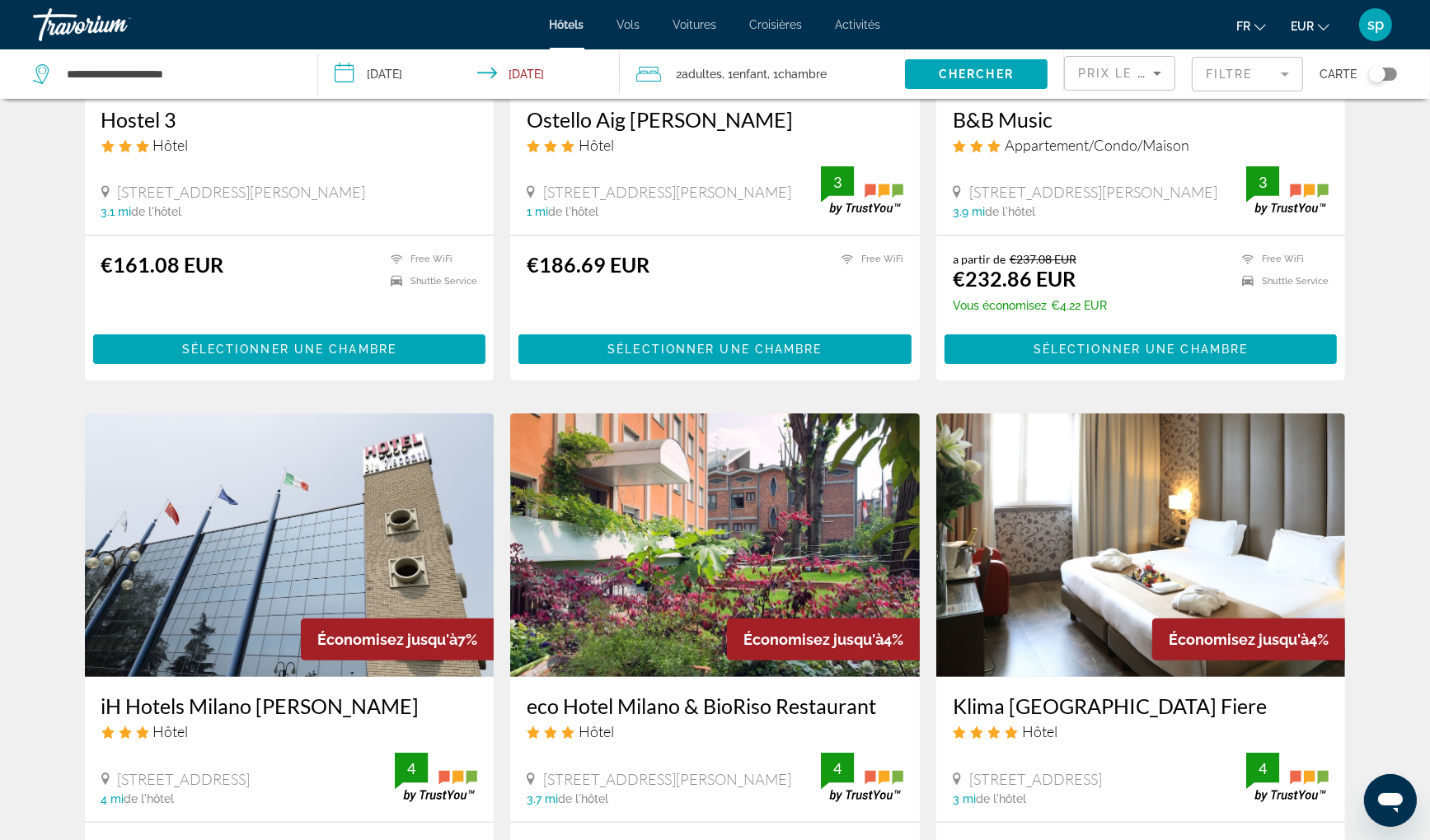
scroll to position [412, 0]
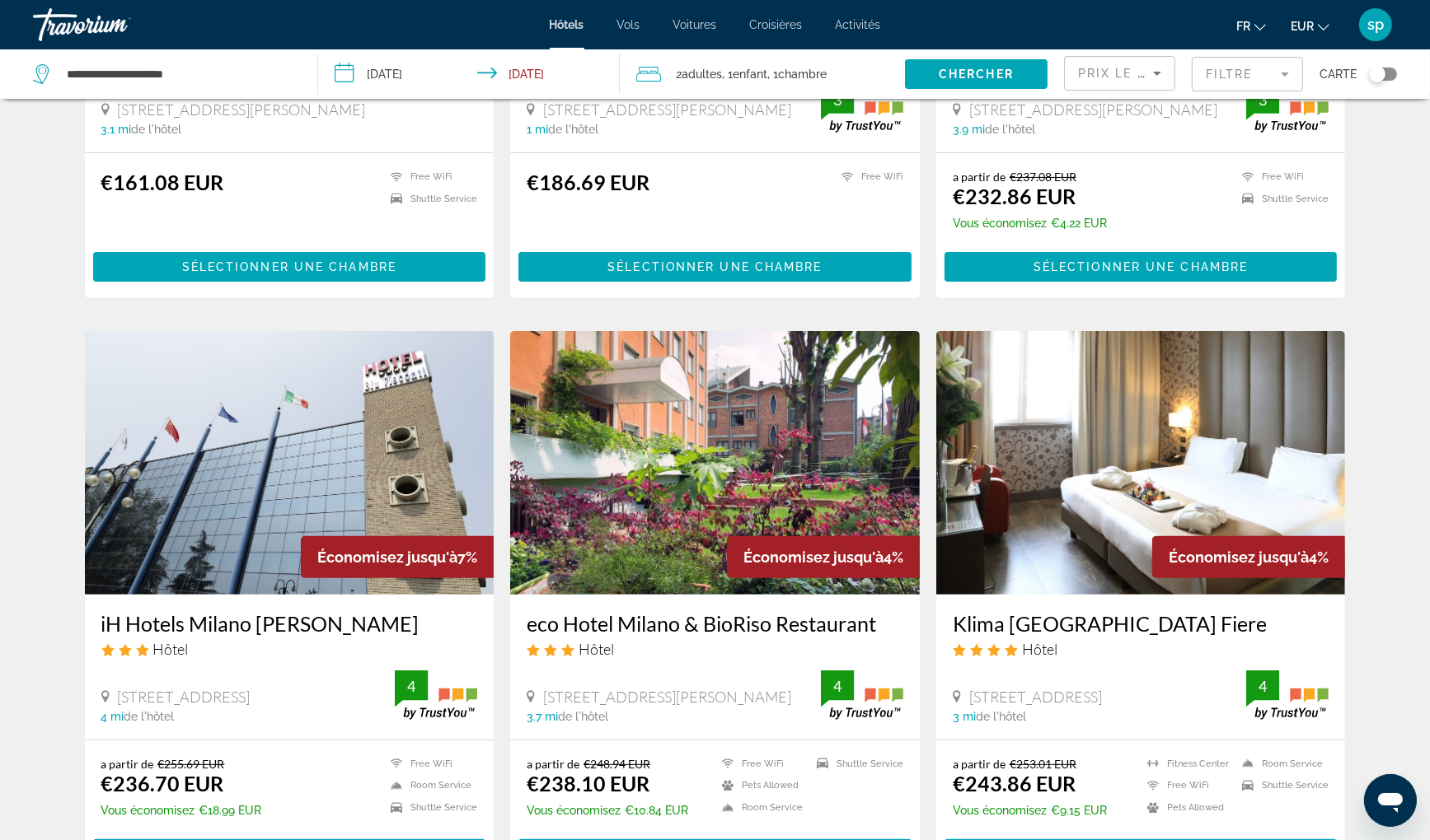
click at [817, 460] on img "Main content" at bounding box center [715, 463] width 410 height 263
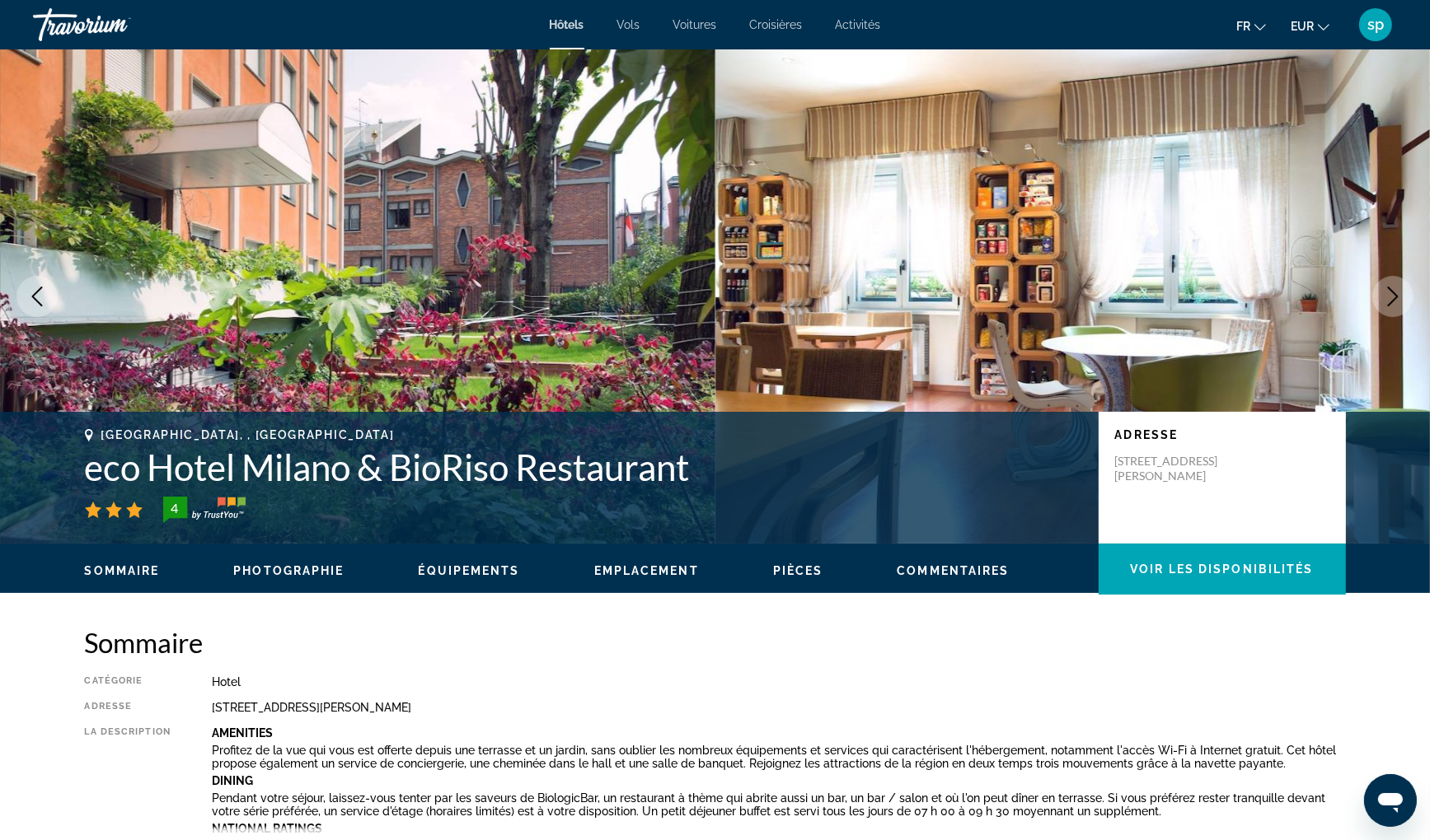
click at [1388, 299] on icon "Next image" at bounding box center [1393, 297] width 20 height 19
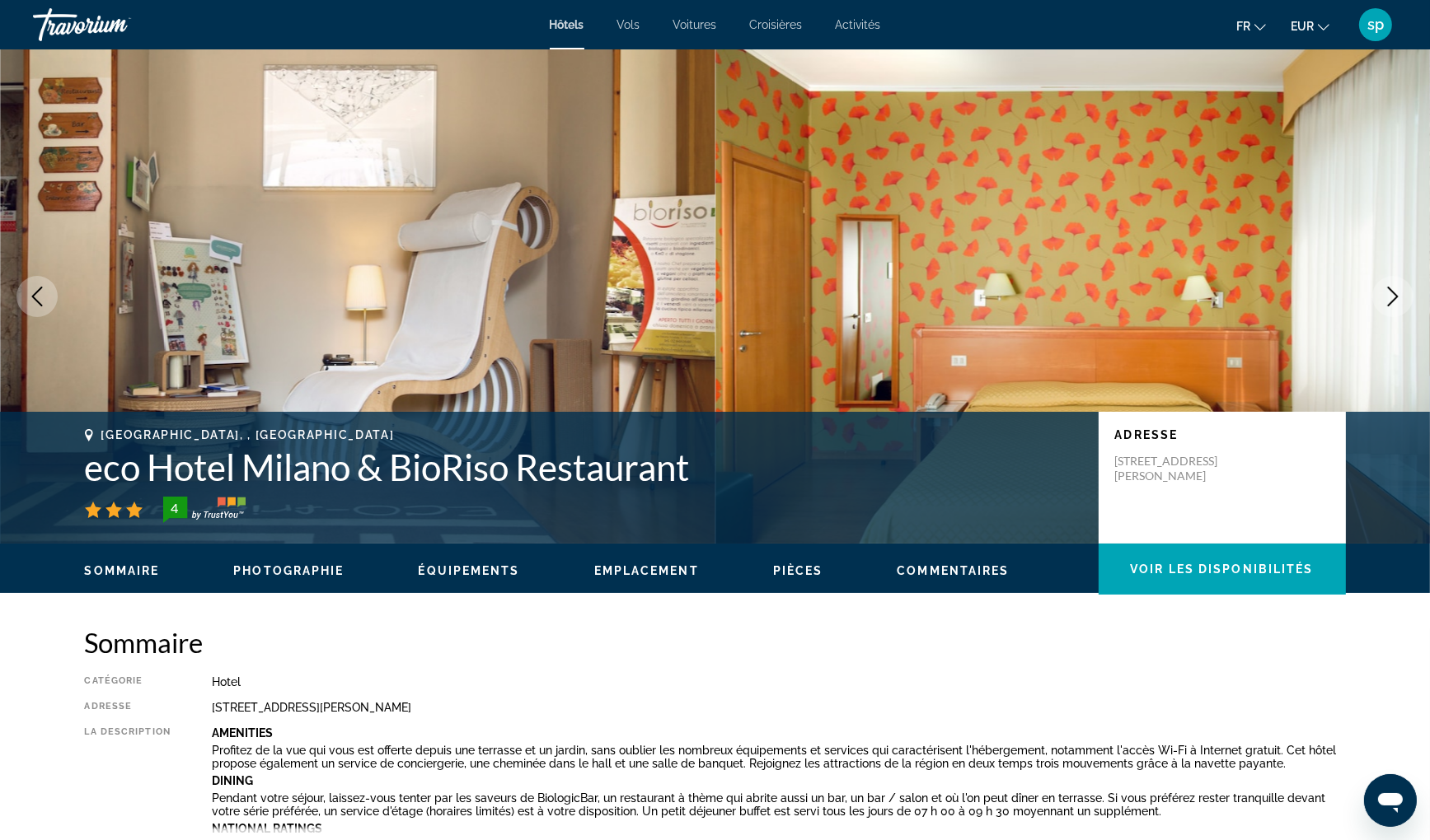
click at [1388, 299] on icon "Next image" at bounding box center [1393, 297] width 20 height 19
